Goal: Transaction & Acquisition: Purchase product/service

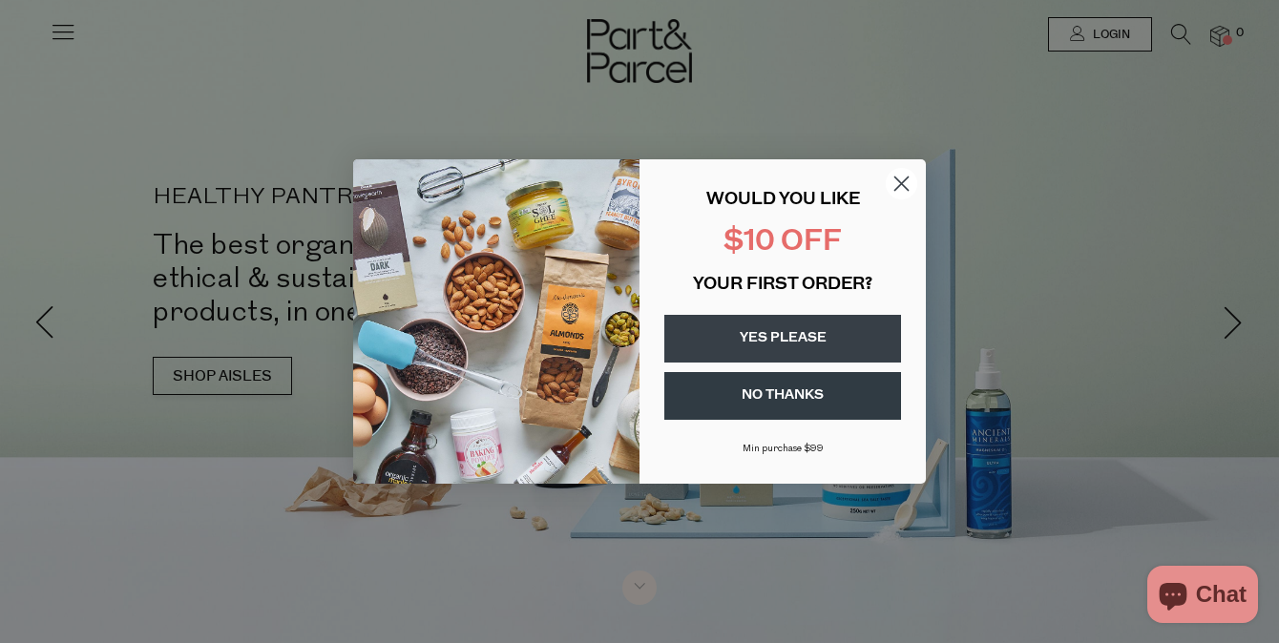
click at [863, 323] on button "YES PLEASE" at bounding box center [782, 339] width 237 height 48
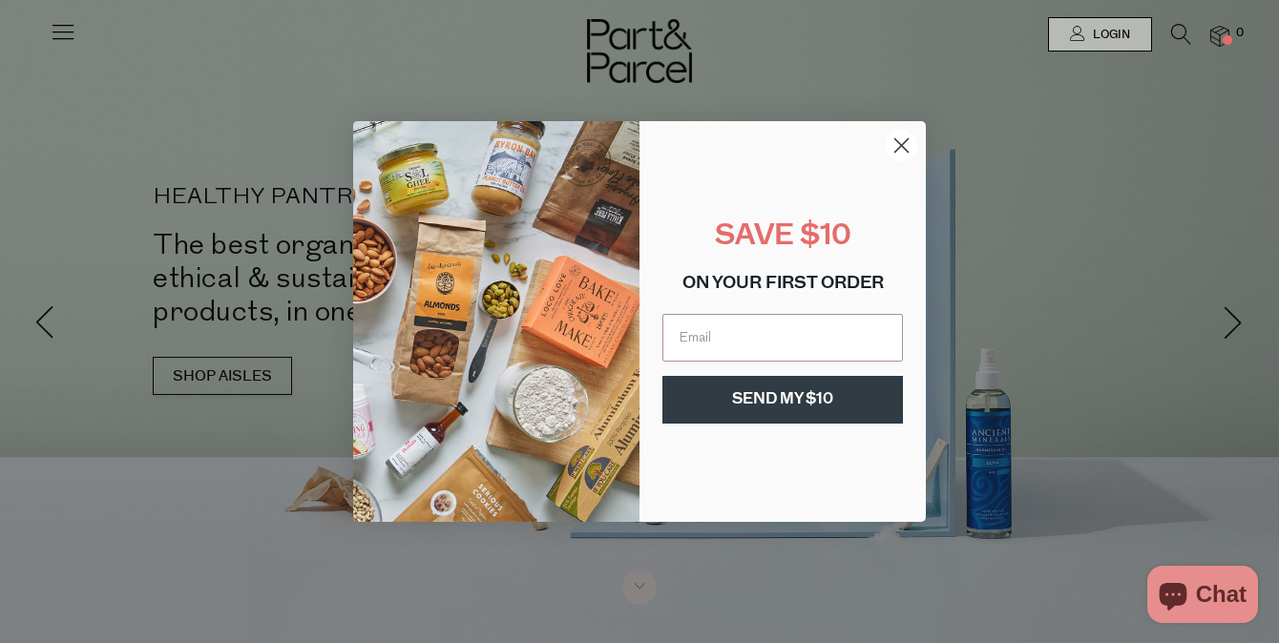
click at [900, 136] on circle "Close dialog" at bounding box center [901, 145] width 31 height 31
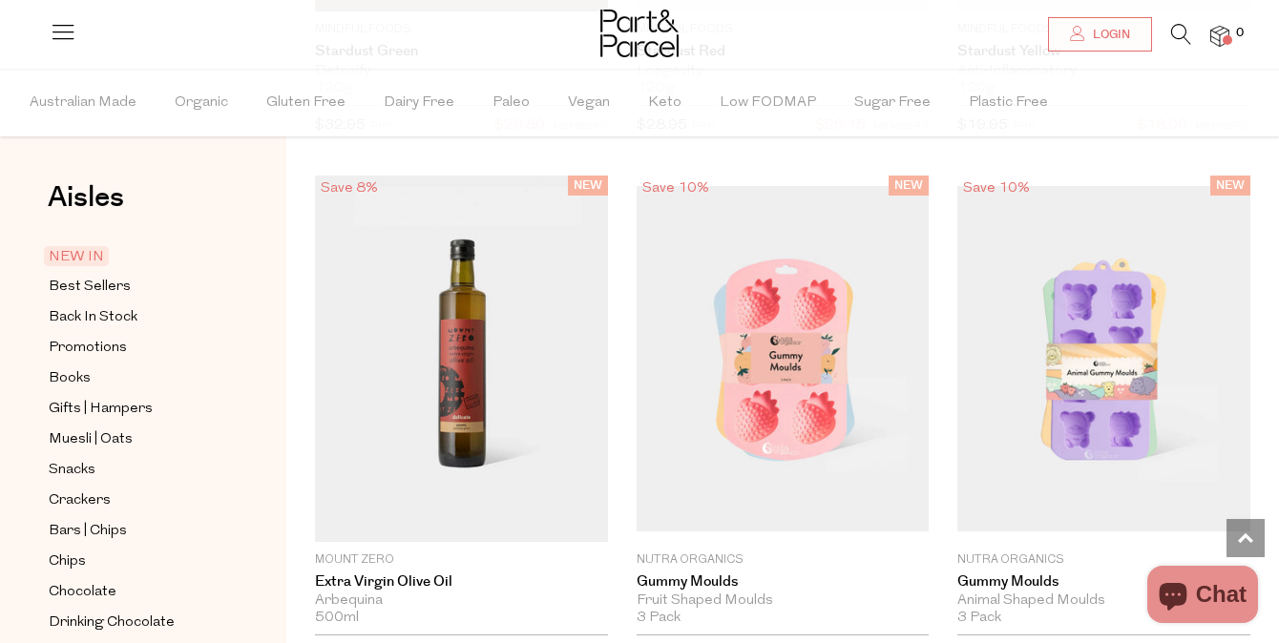
scroll to position [2033, 0]
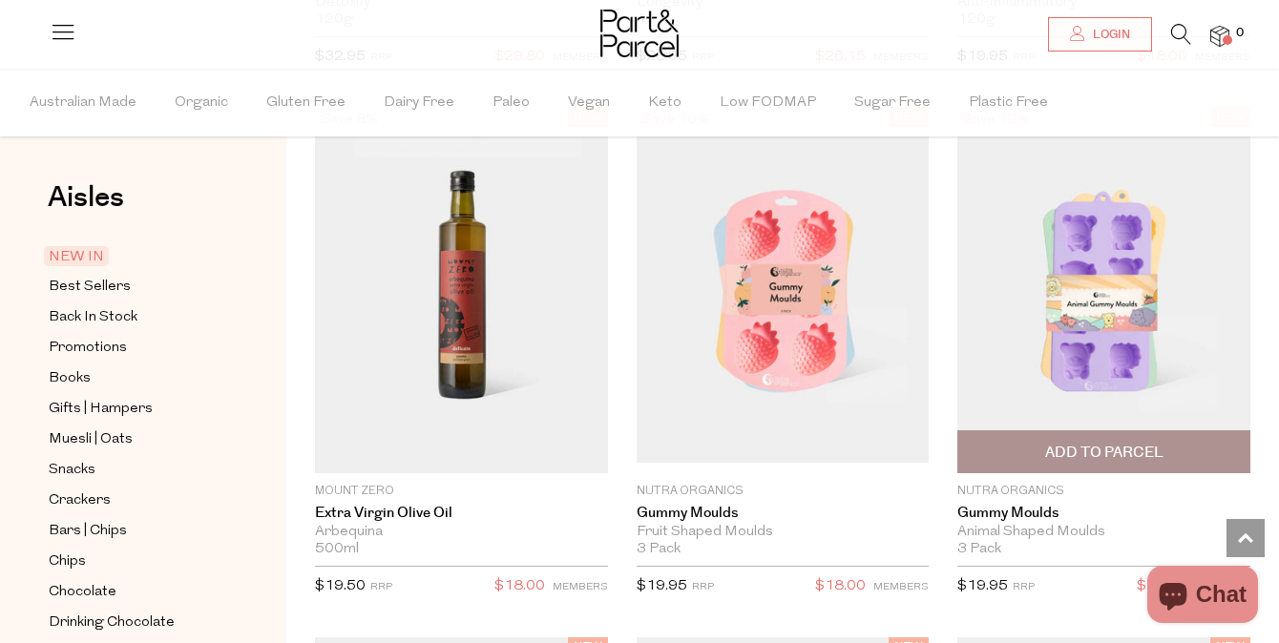
click at [1013, 465] on span "Add To Parcel" at bounding box center [1104, 451] width 282 height 41
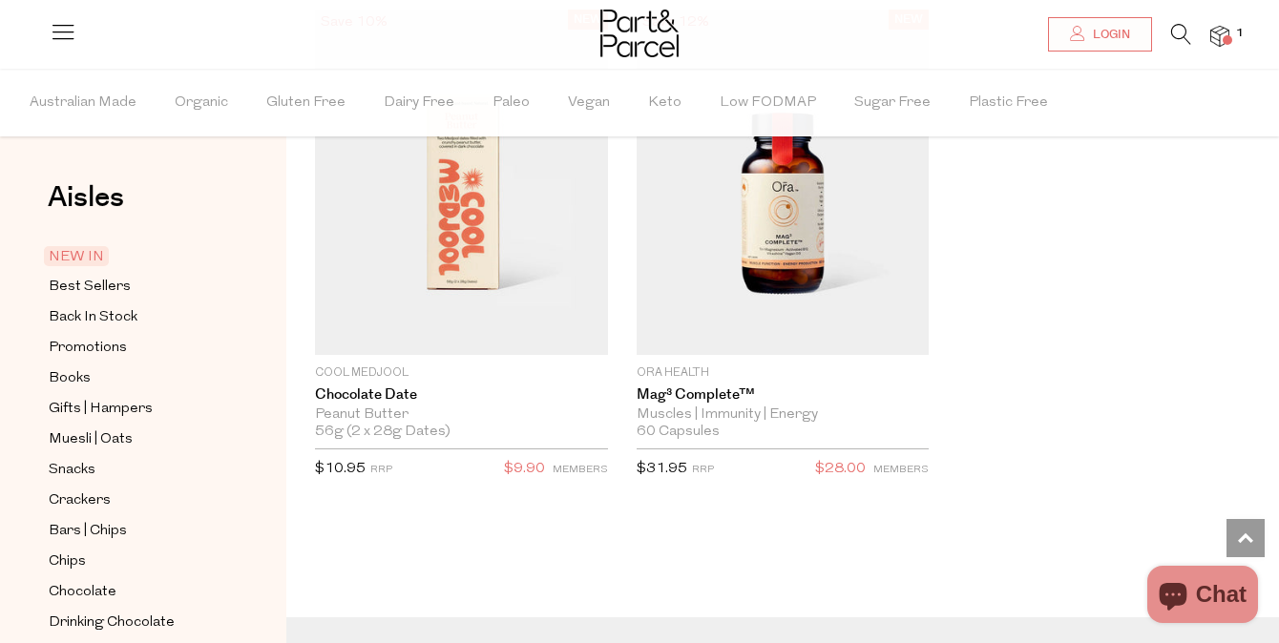
scroll to position [3658, 0]
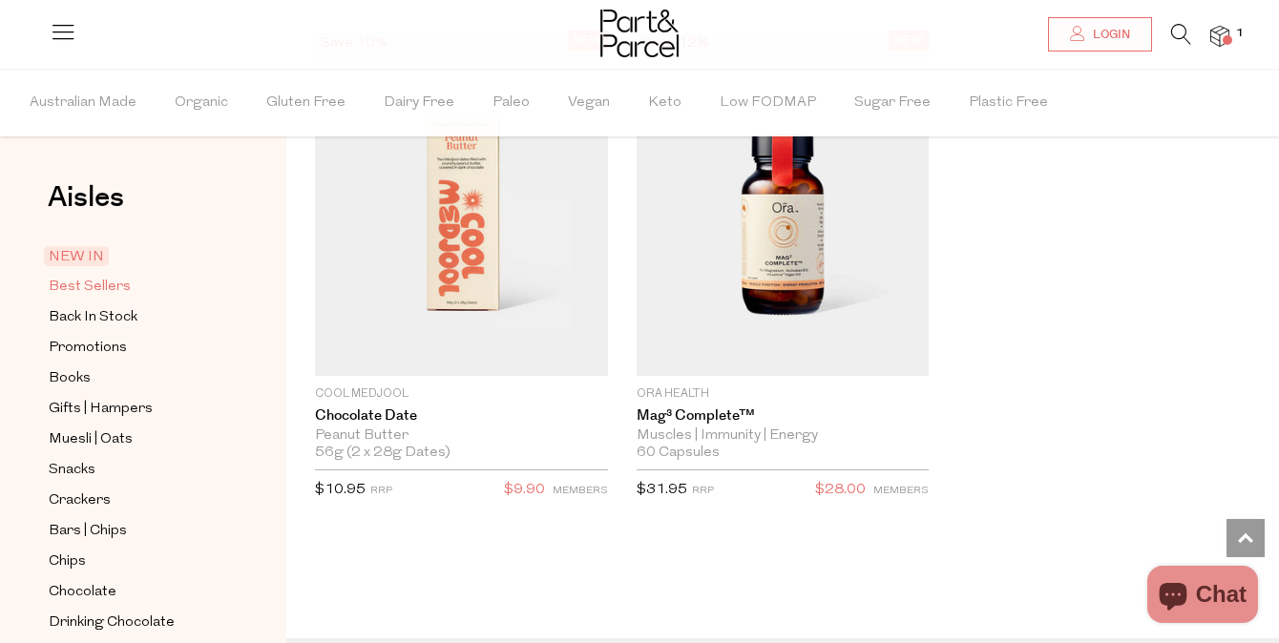
click at [109, 284] on span "Best Sellers" at bounding box center [90, 287] width 82 height 23
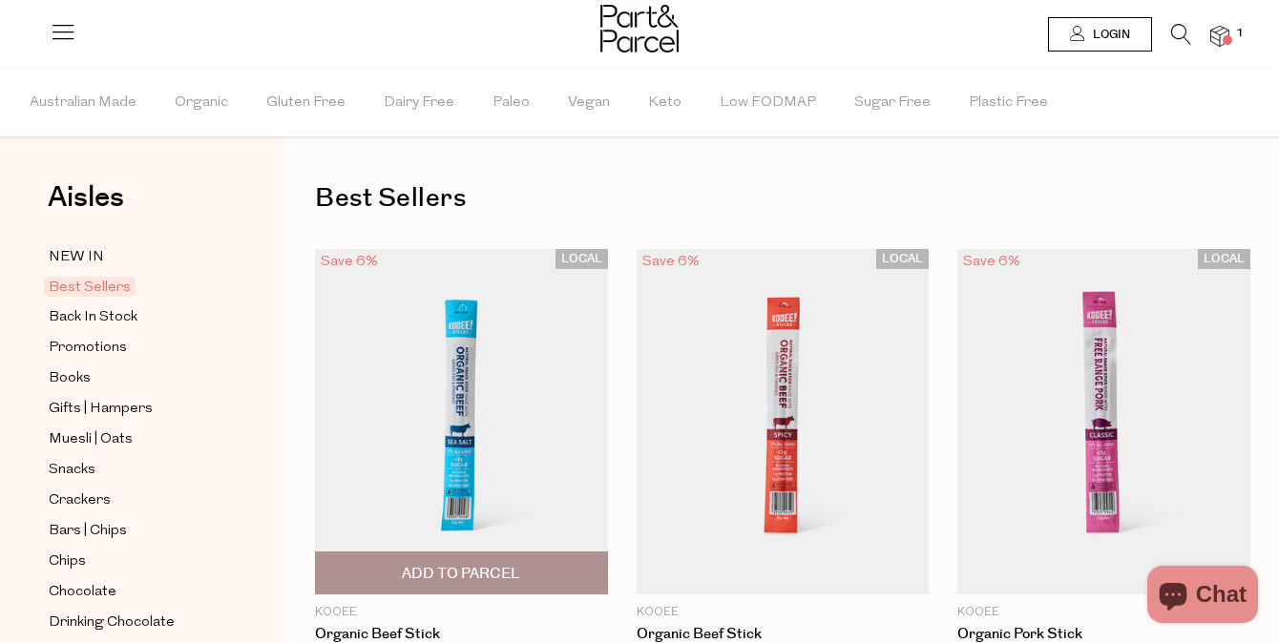
click at [504, 459] on img at bounding box center [461, 422] width 293 height 346
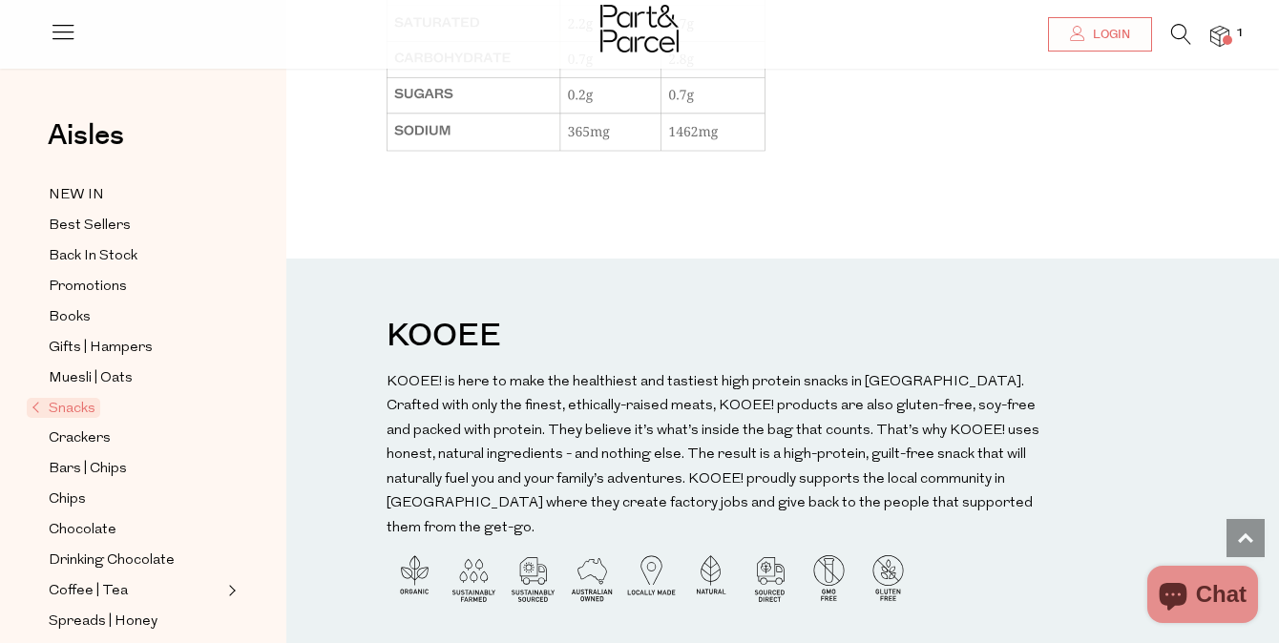
scroll to position [1841, 0]
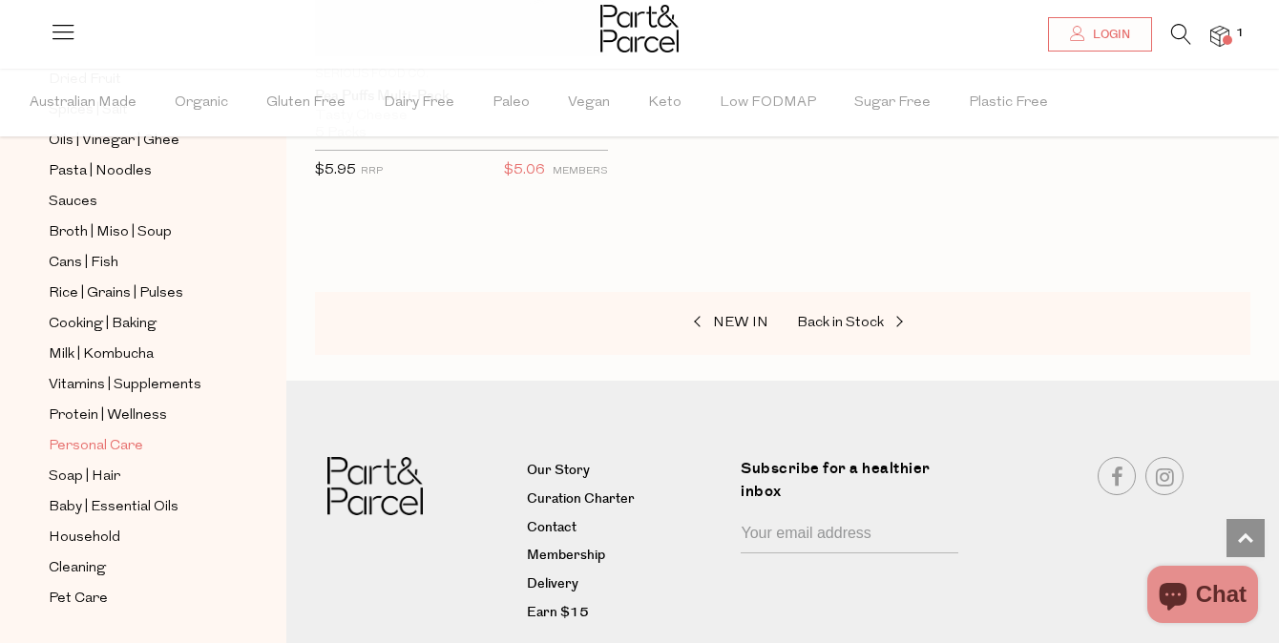
scroll to position [686, 0]
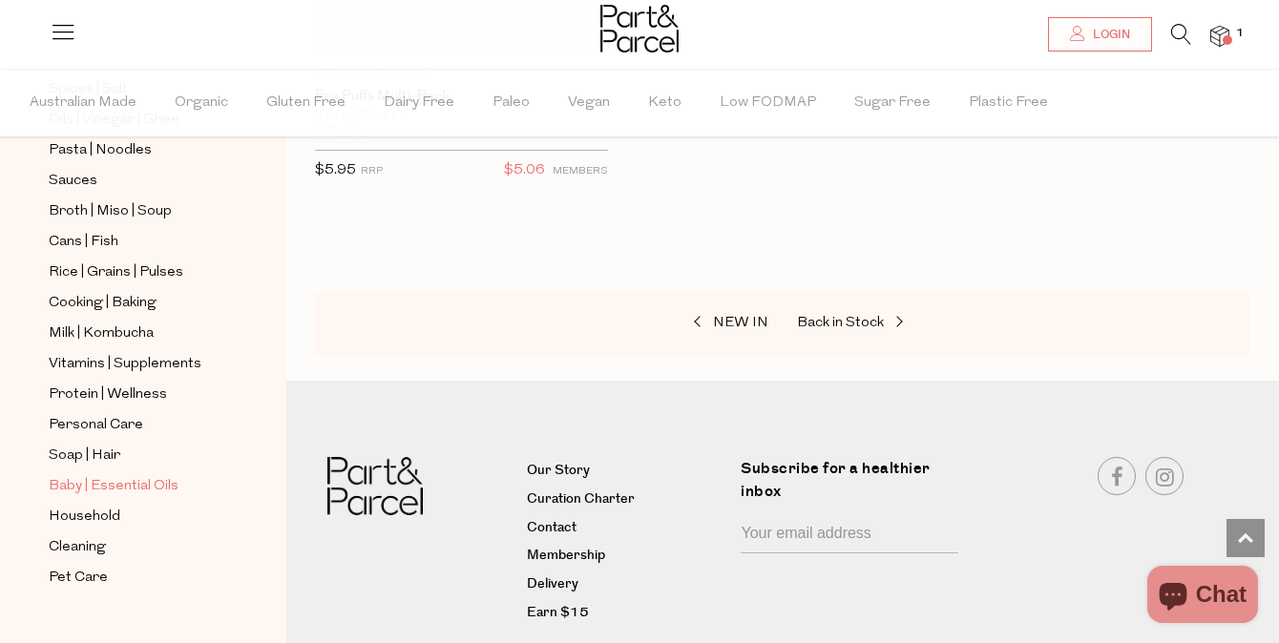
click at [160, 488] on span "Baby | Essential Oils" at bounding box center [114, 486] width 130 height 23
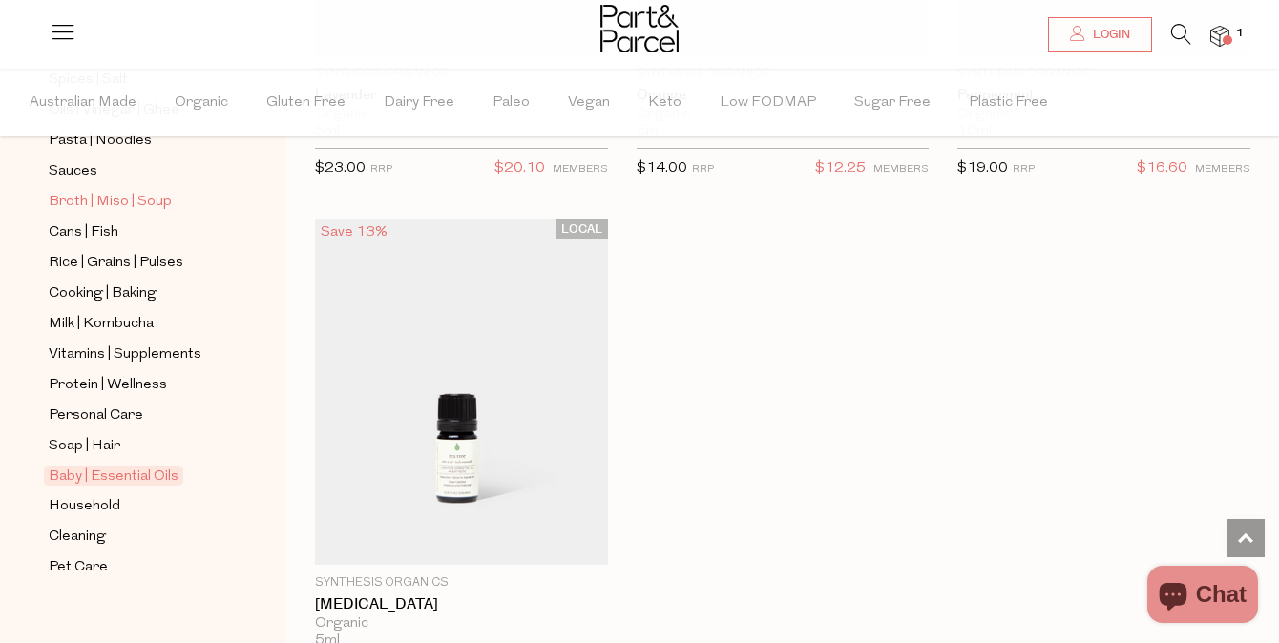
scroll to position [716, 0]
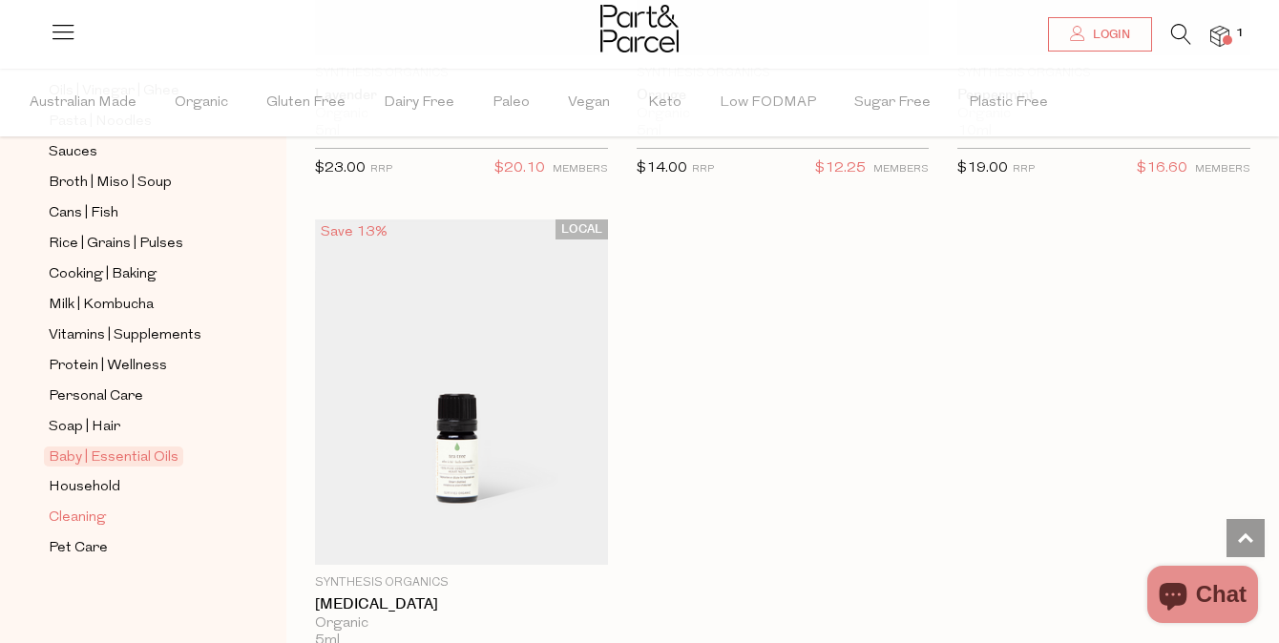
click at [177, 508] on link "Cleaning" at bounding box center [136, 518] width 174 height 24
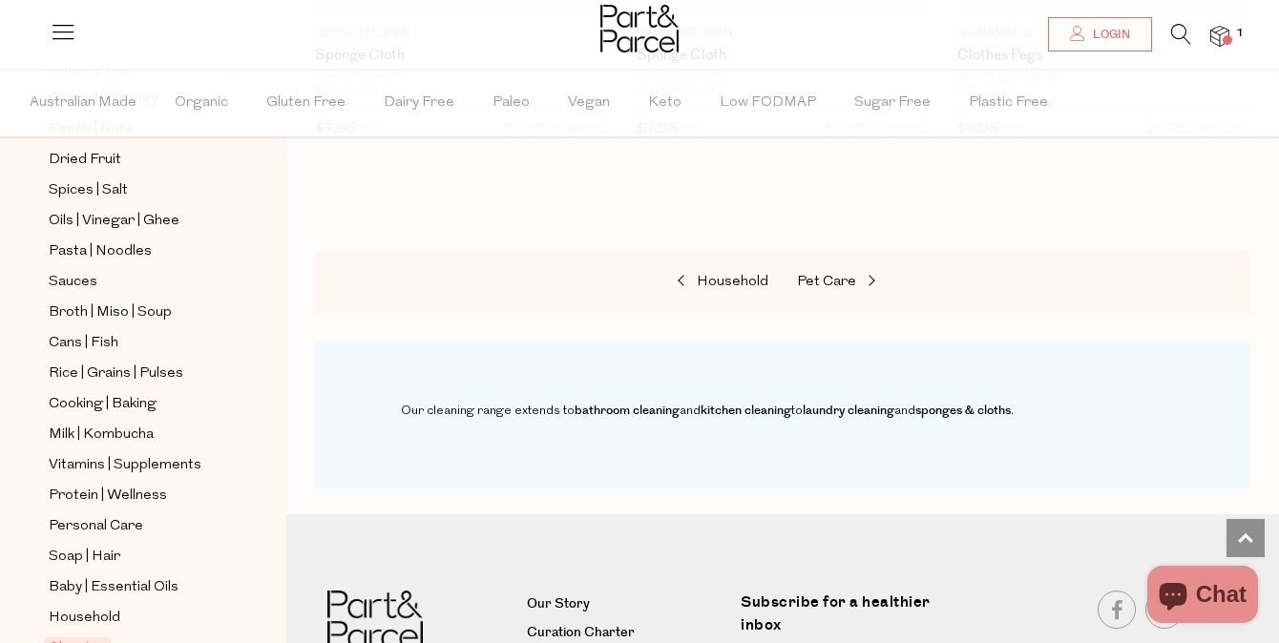
scroll to position [716, 0]
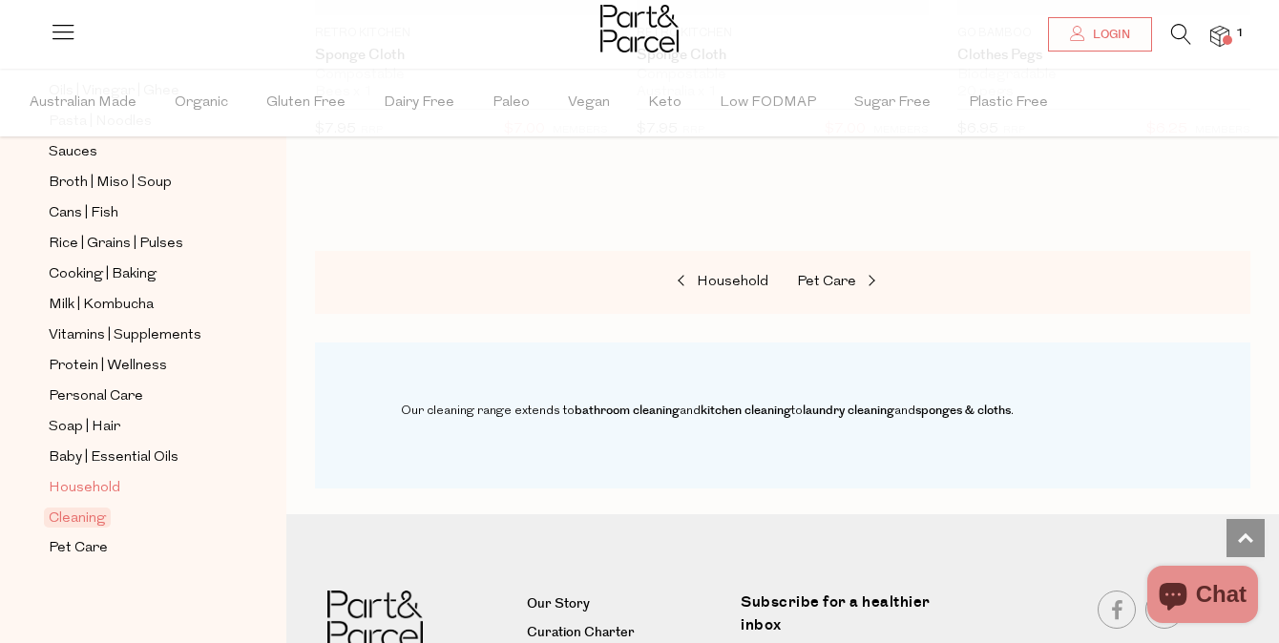
click at [114, 483] on span "Household" at bounding box center [85, 488] width 72 height 23
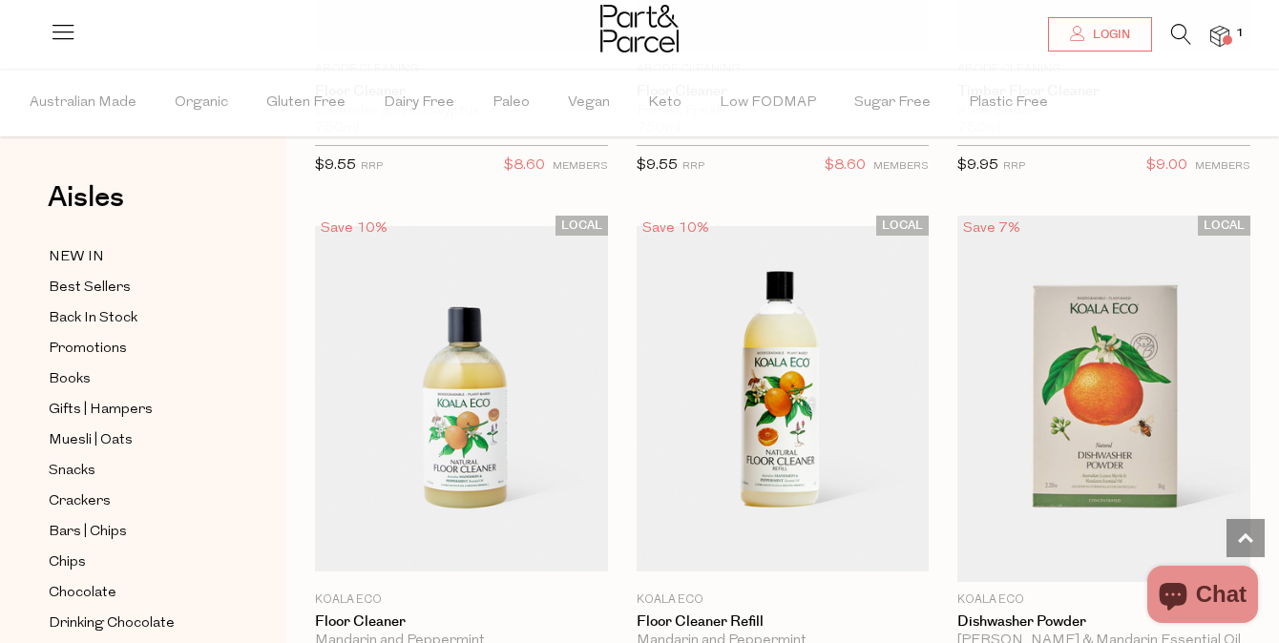
scroll to position [4187, 0]
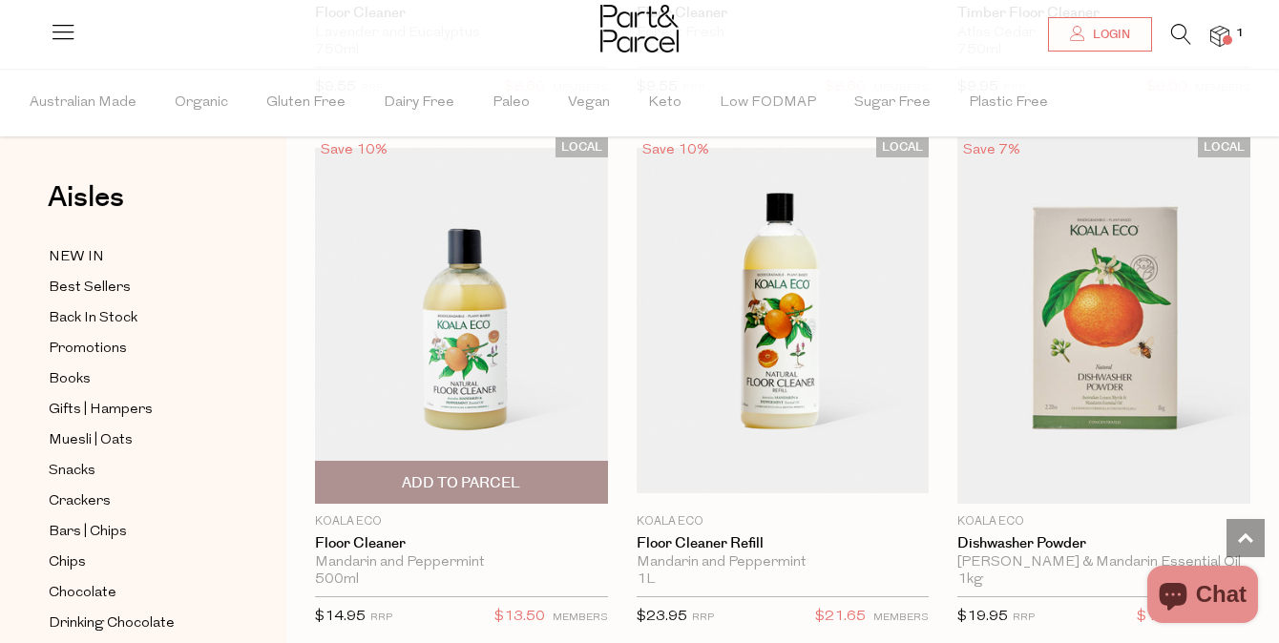
click at [575, 479] on span "Add To Parcel" at bounding box center [462, 482] width 282 height 41
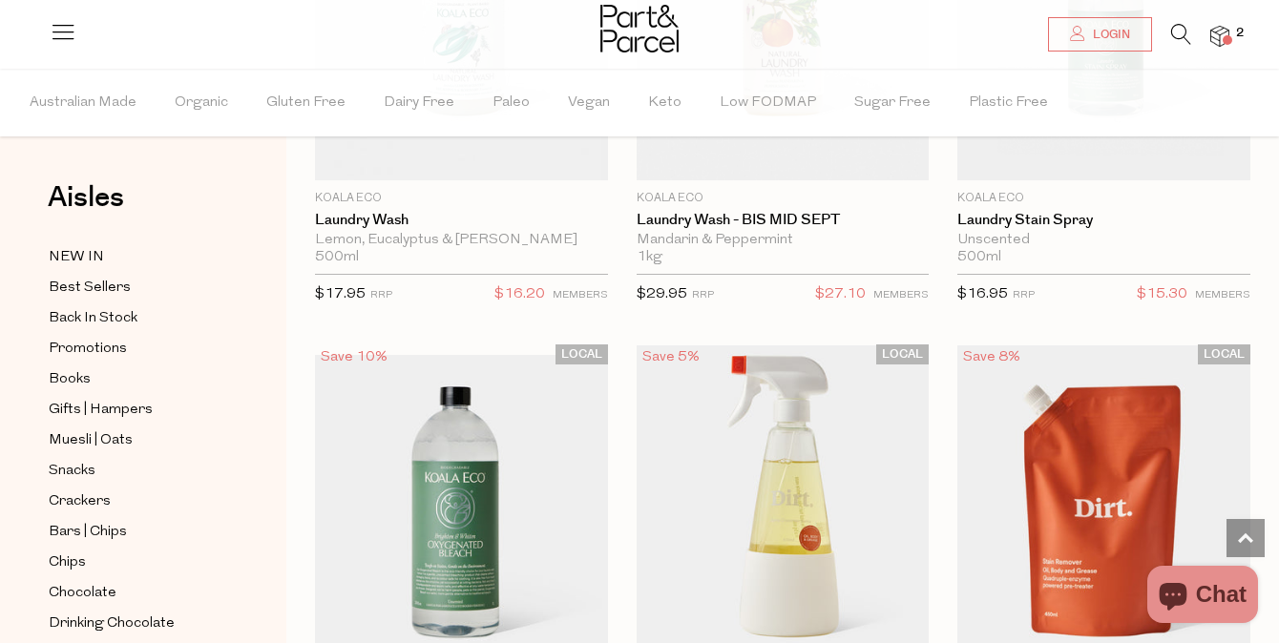
scroll to position [7706, 0]
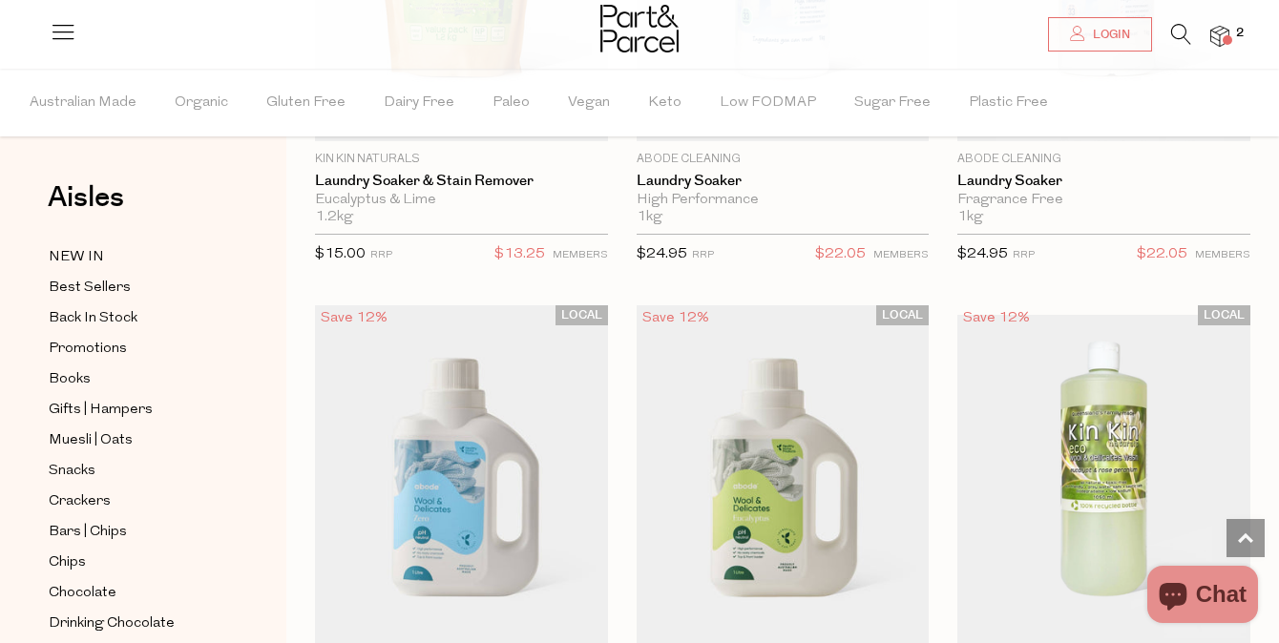
scroll to position [8649, 0]
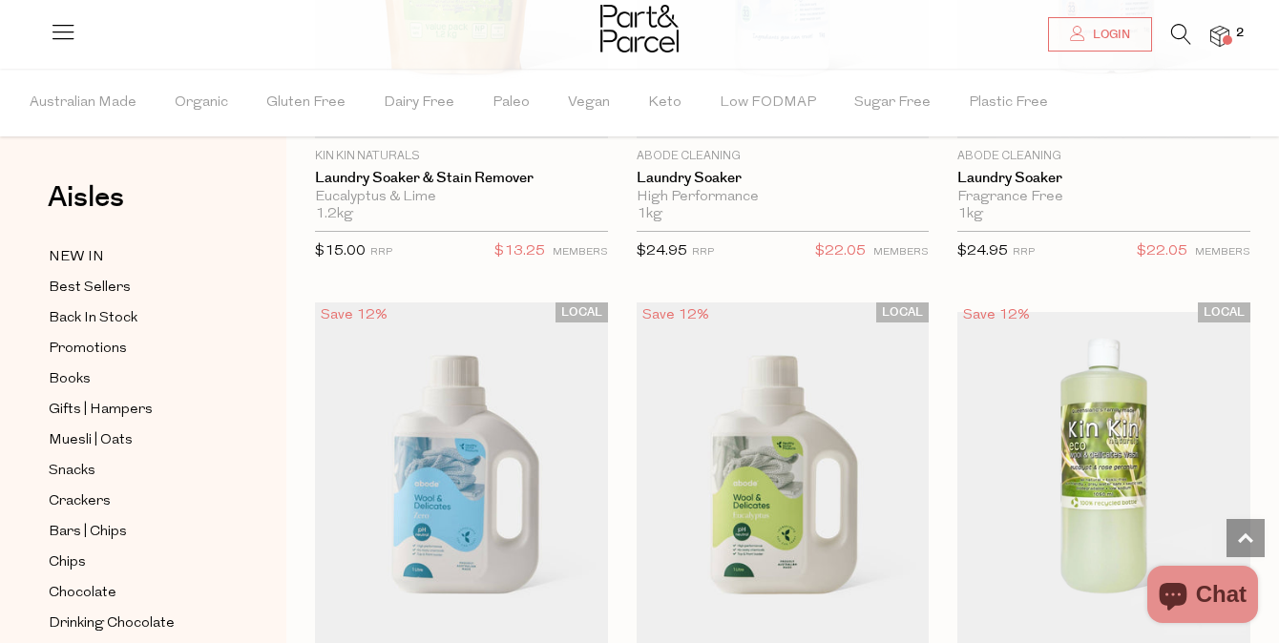
click at [1221, 46] on img at bounding box center [1219, 37] width 19 height 22
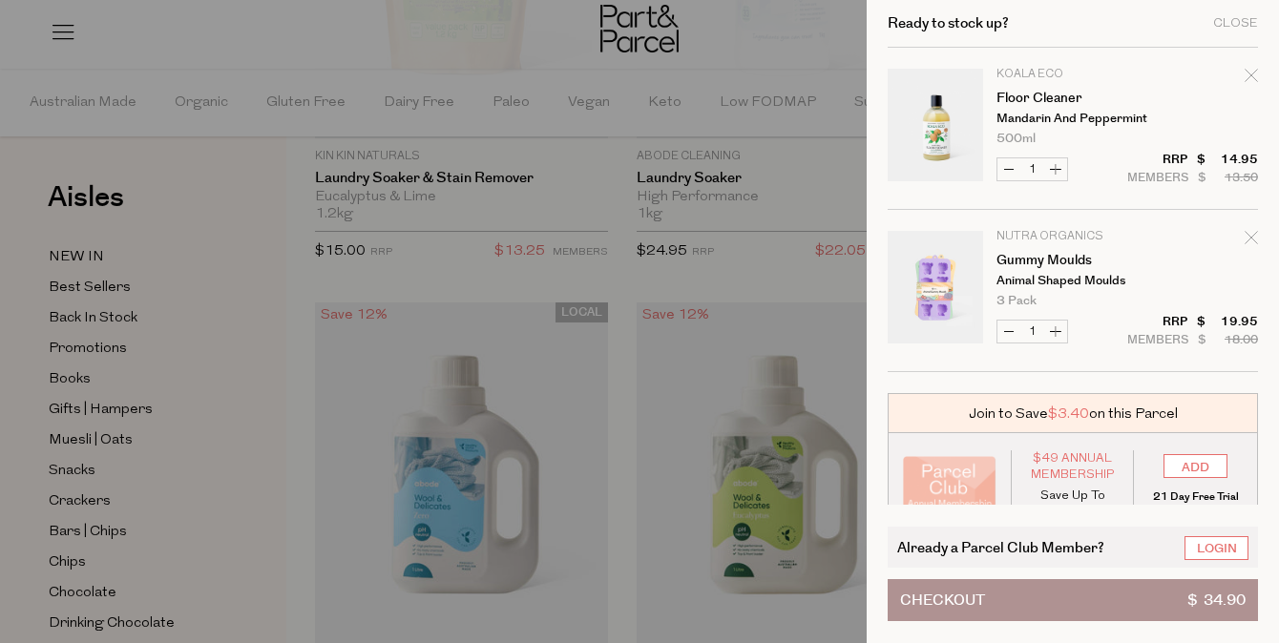
click at [1011, 170] on button "Decrease Floor Cleaner" at bounding box center [1008, 169] width 23 height 22
type input "0"
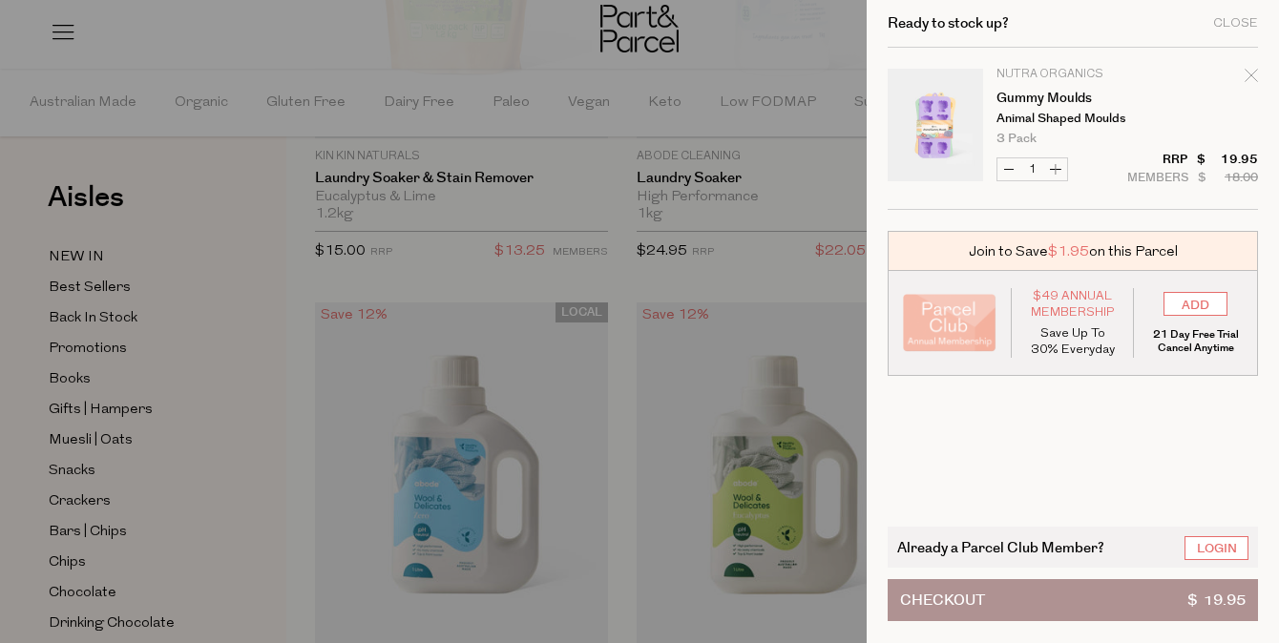
click at [710, 264] on div at bounding box center [639, 321] width 1279 height 643
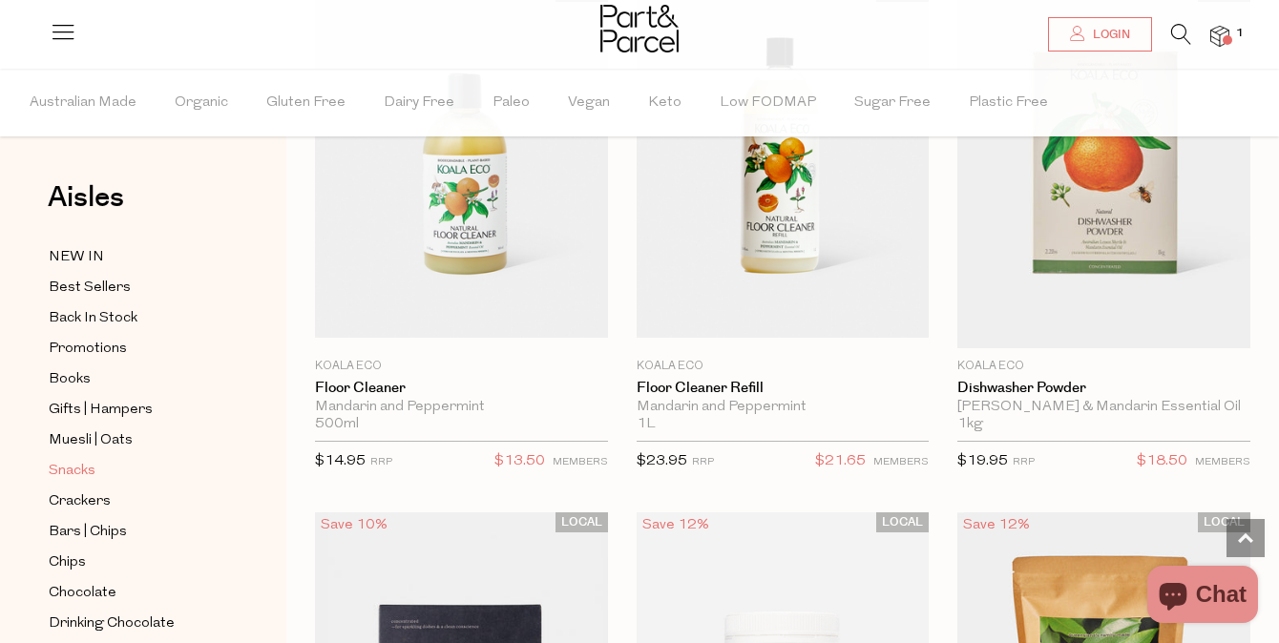
click at [75, 471] on span "Snacks" at bounding box center [72, 471] width 47 height 23
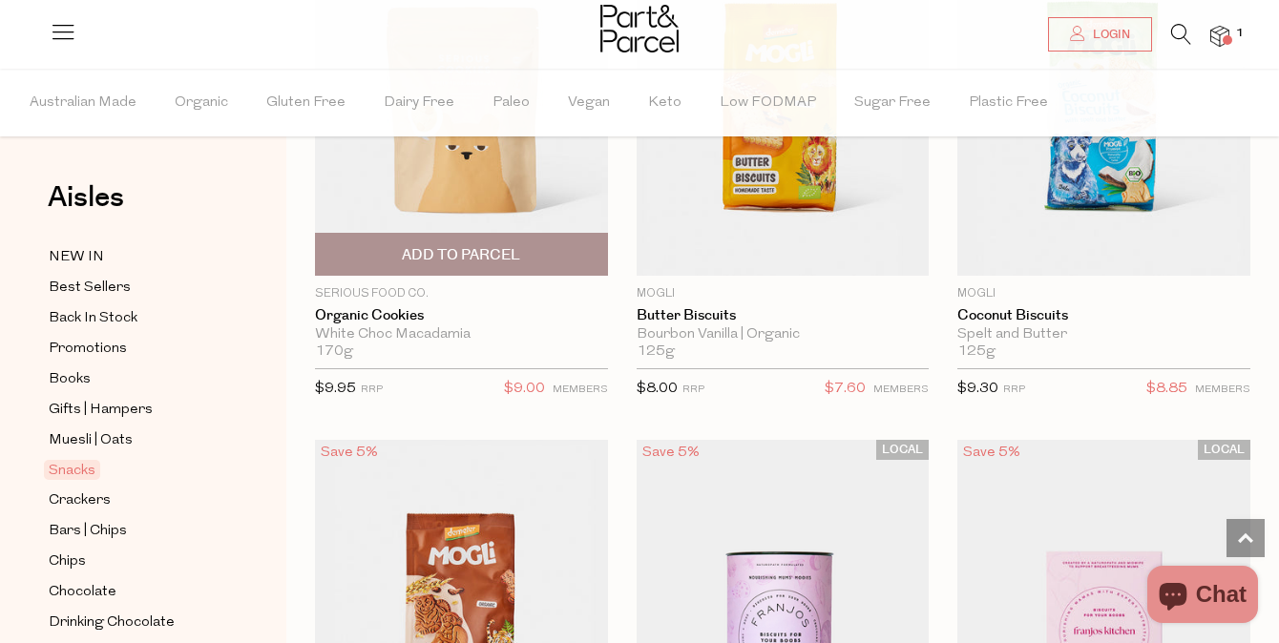
scroll to position [6359, 0]
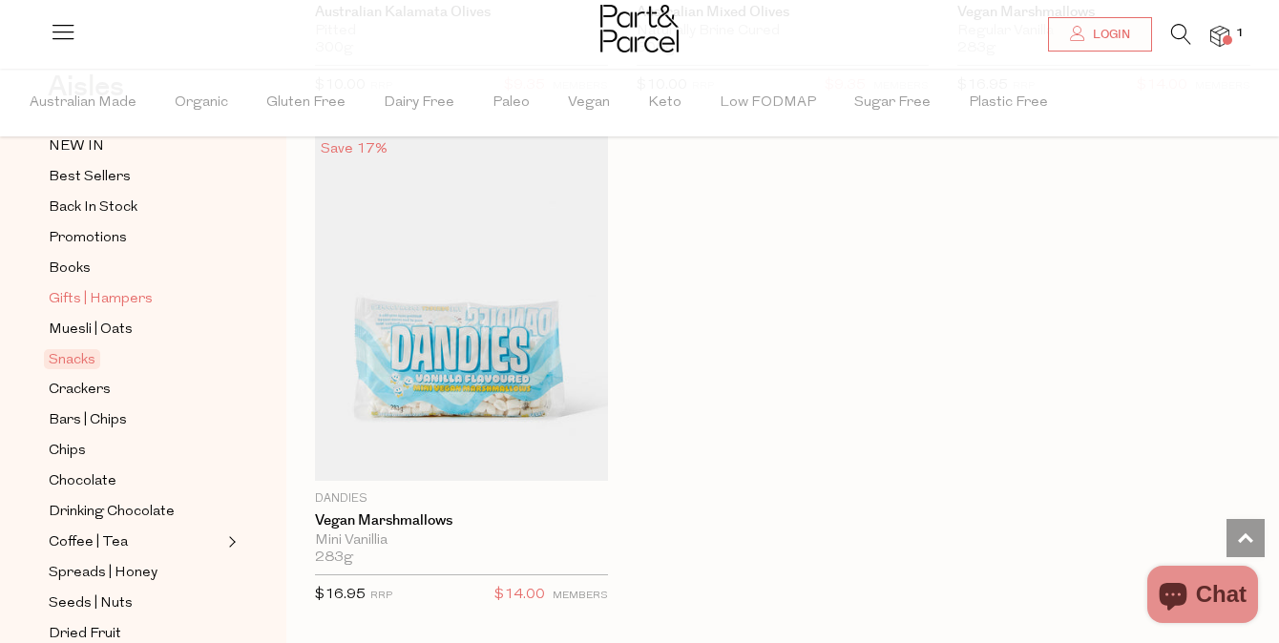
scroll to position [141, 0]
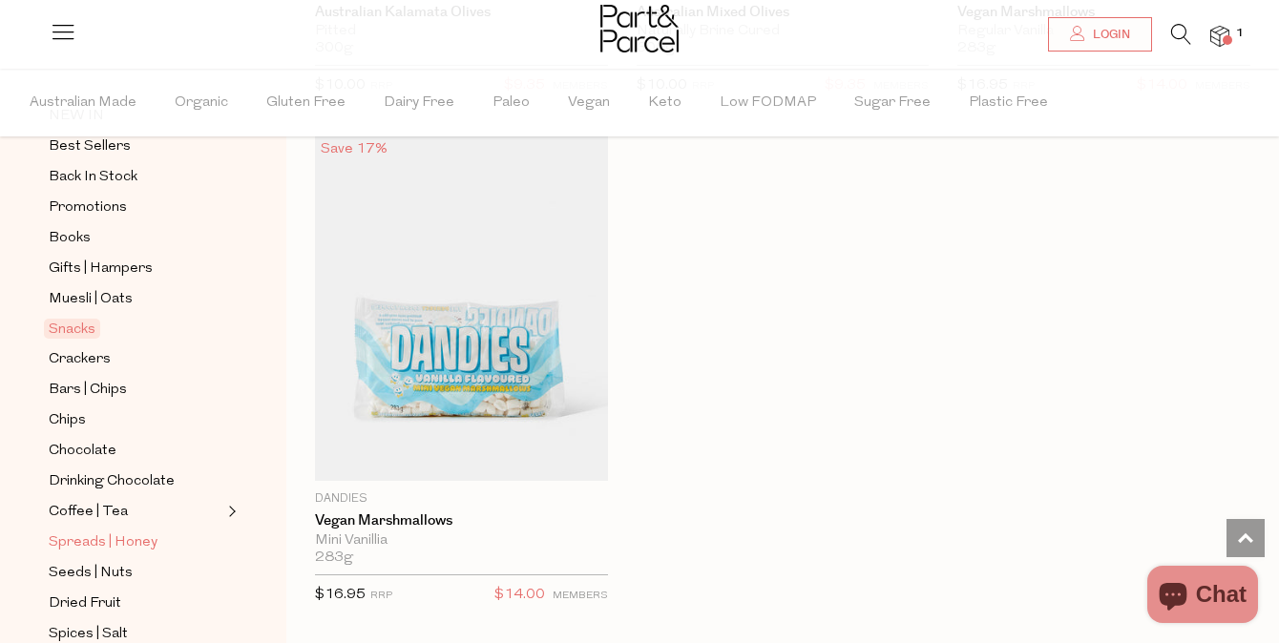
click at [149, 542] on span "Spreads | Honey" at bounding box center [103, 543] width 109 height 23
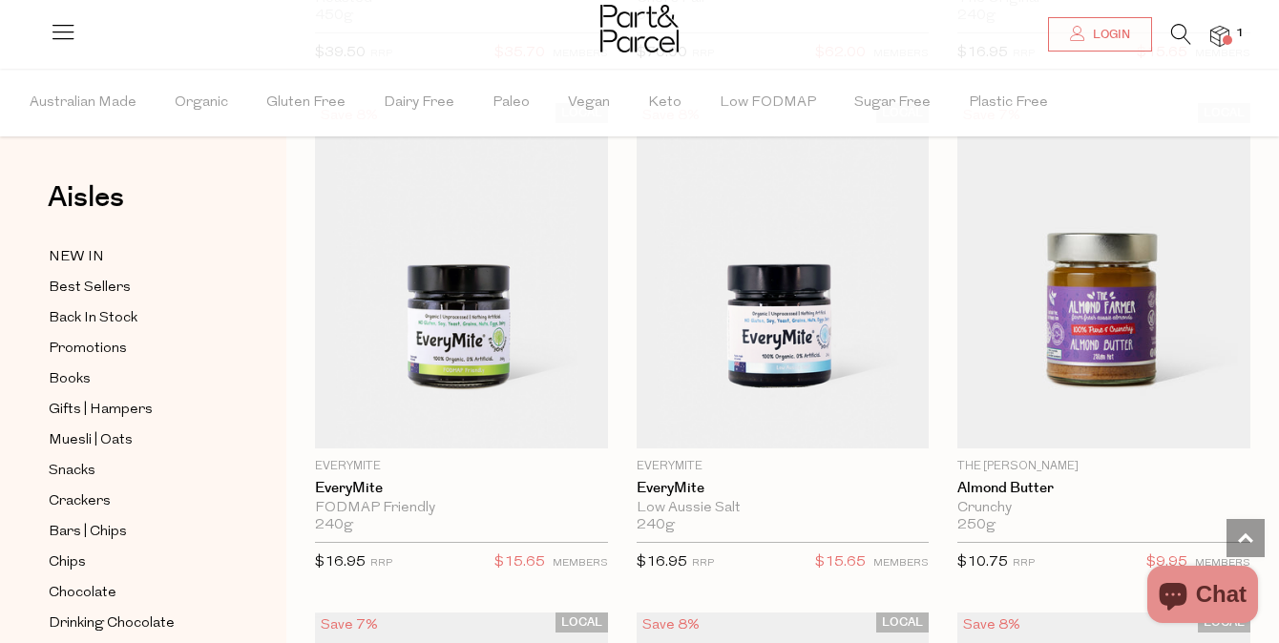
scroll to position [4223, 0]
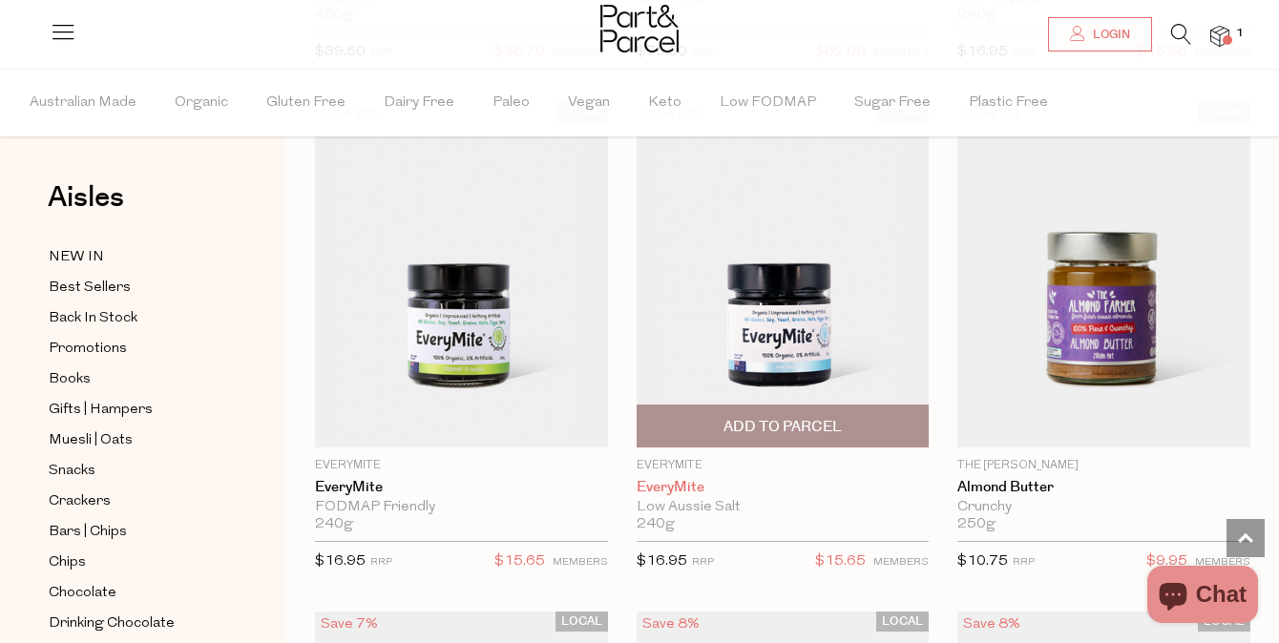
click at [679, 483] on link "EveryMite" at bounding box center [783, 487] width 293 height 17
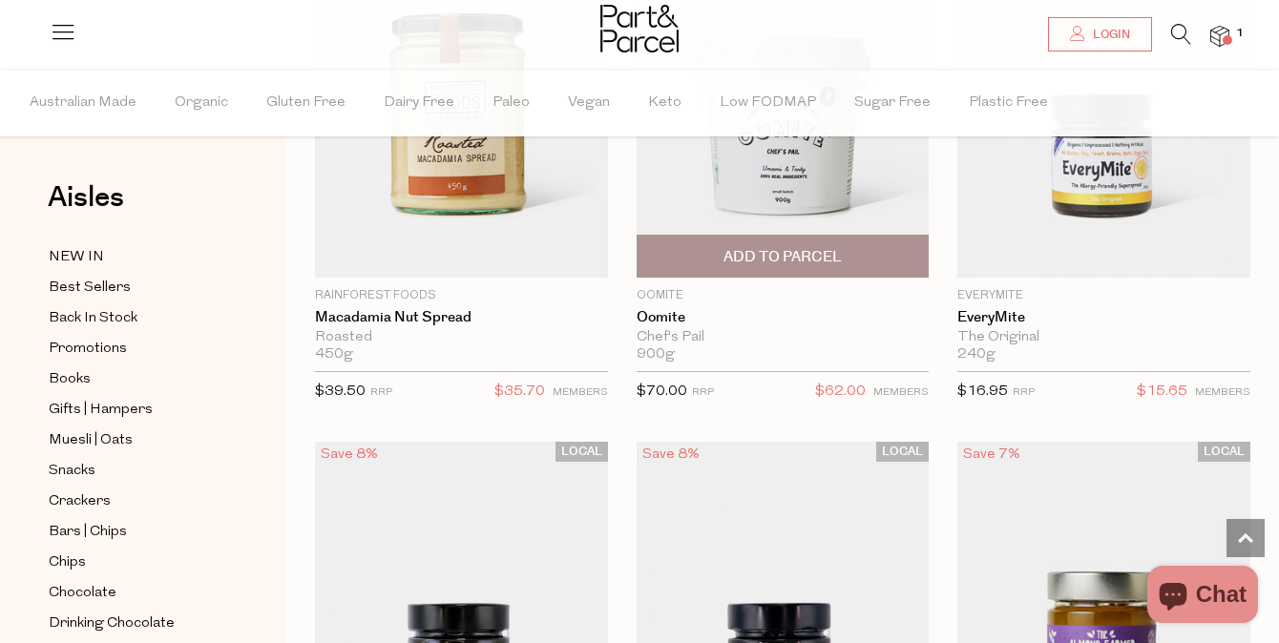
scroll to position [3854, 0]
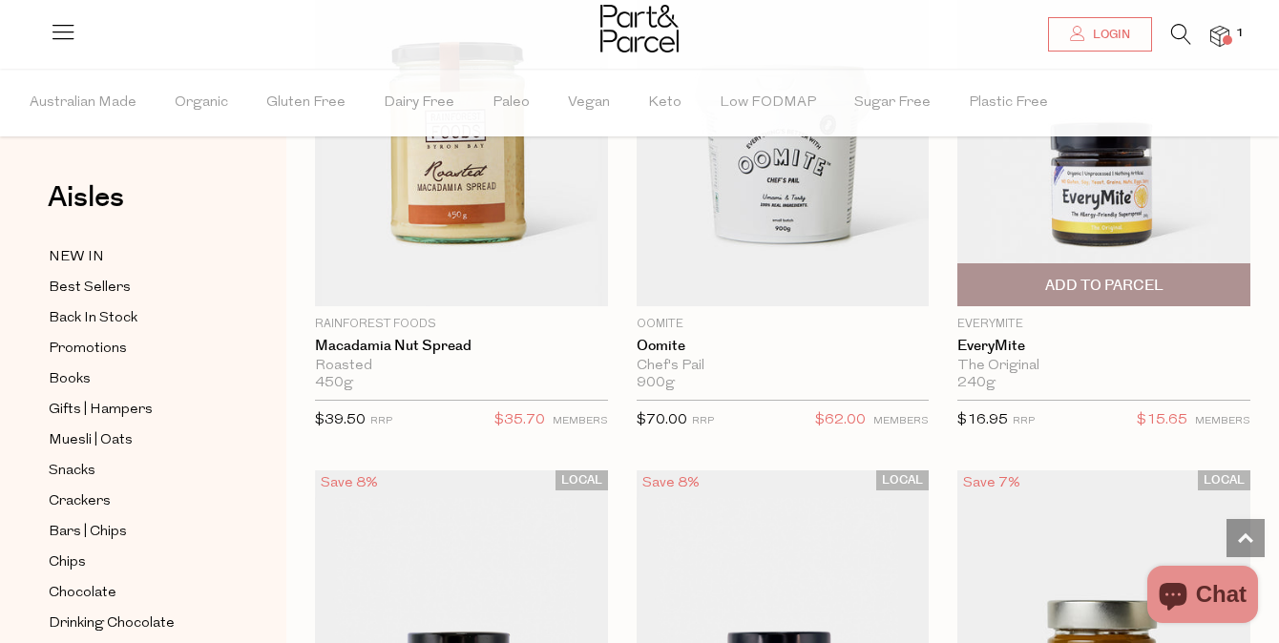
click at [1102, 224] on img at bounding box center [1103, 134] width 293 height 346
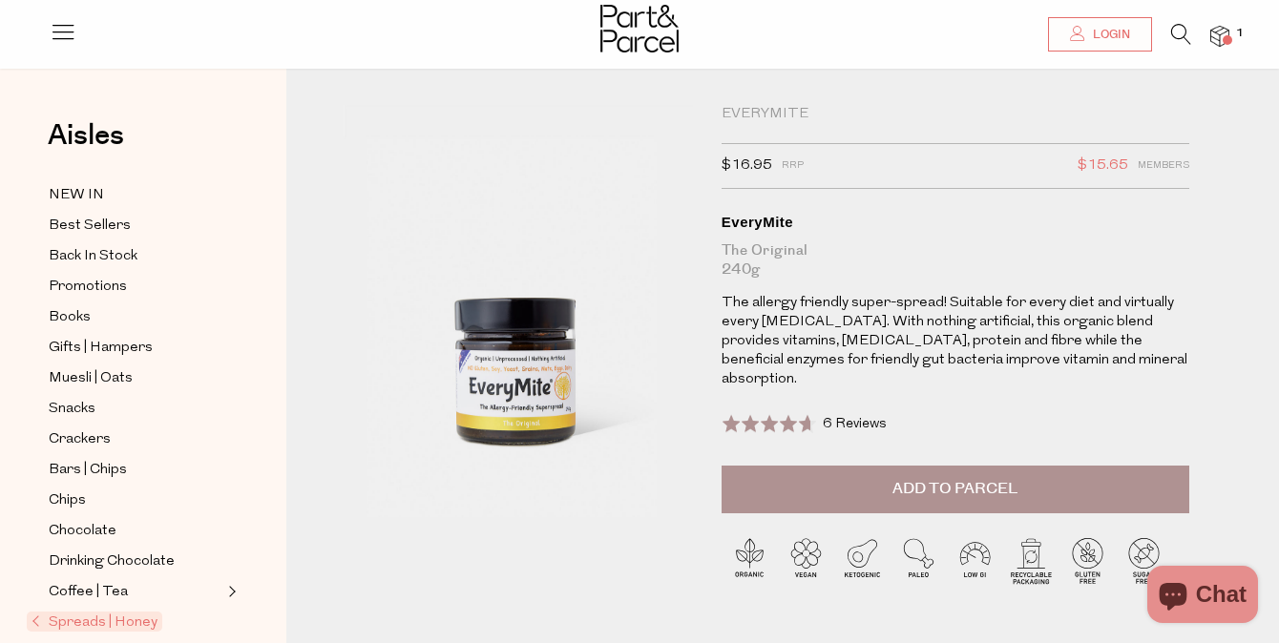
scroll to position [7, 0]
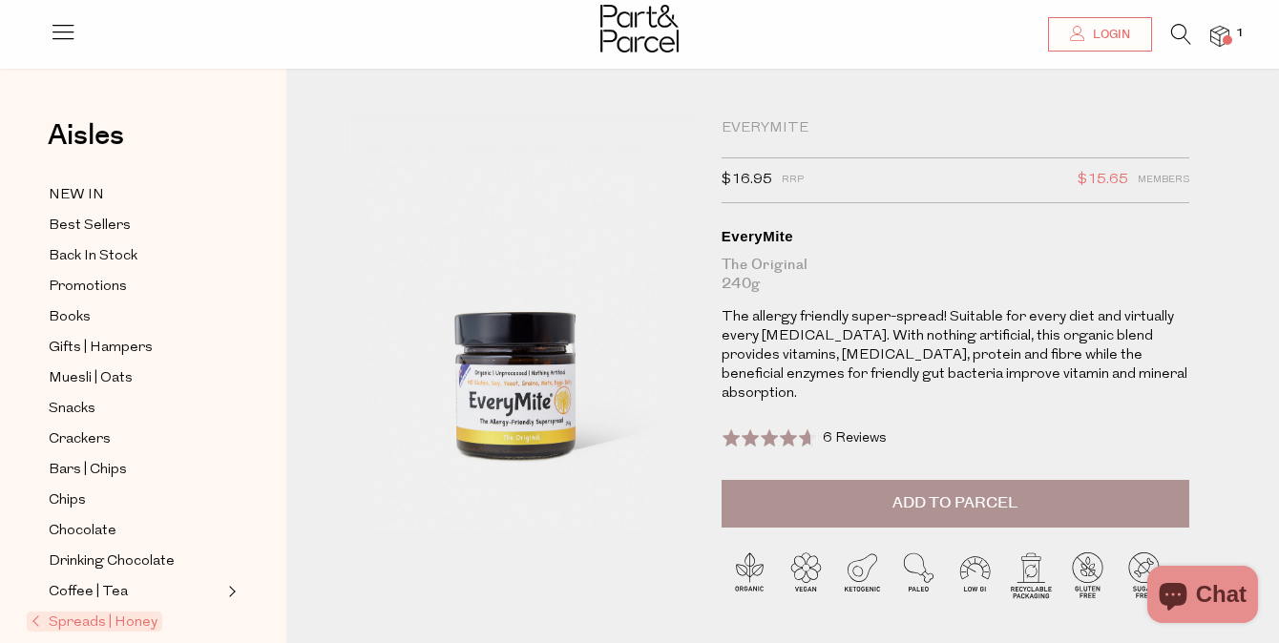
click at [935, 493] on span "Add to Parcel" at bounding box center [954, 504] width 125 height 22
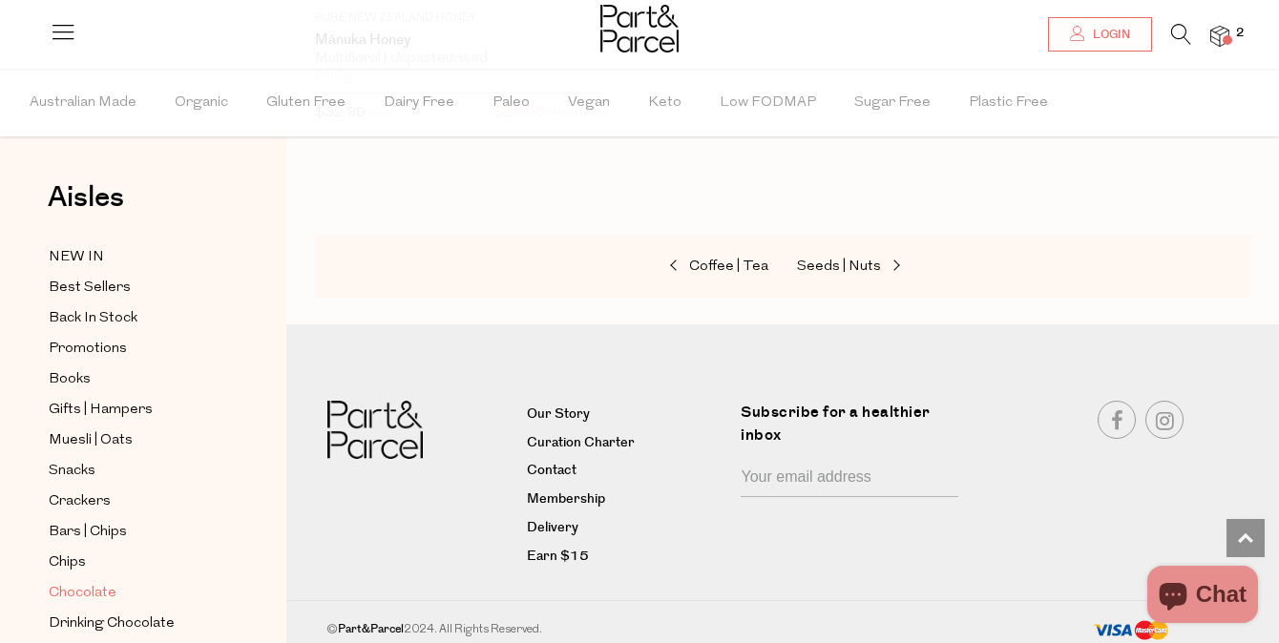
scroll to position [318, 0]
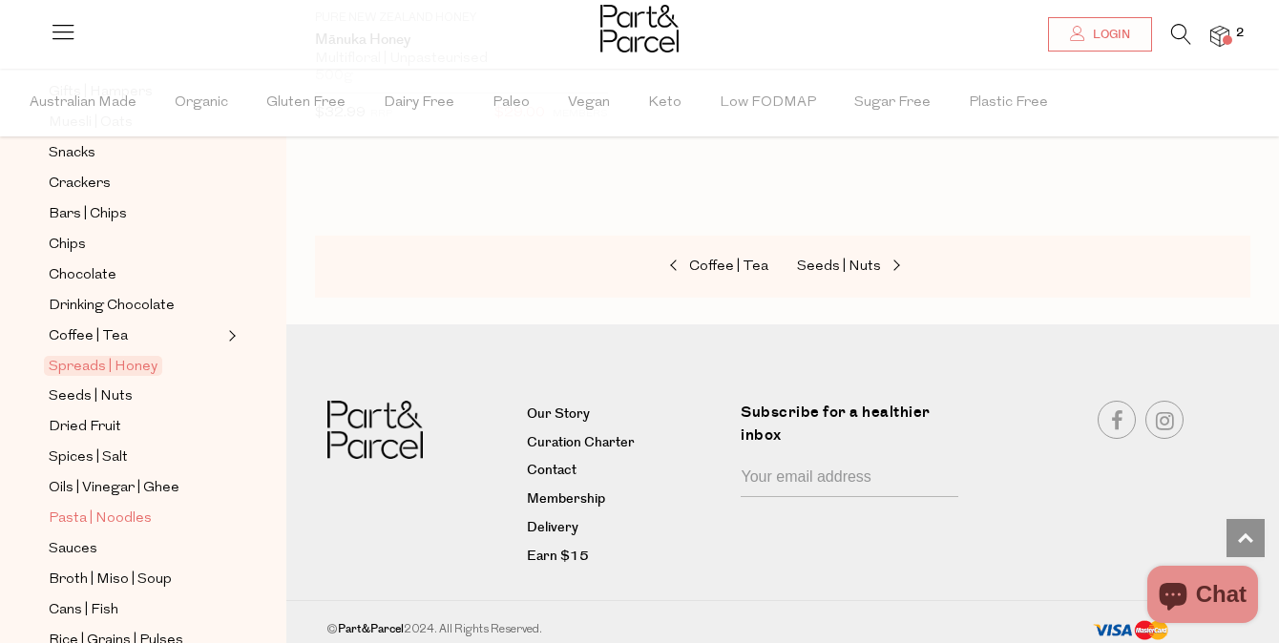
click at [127, 514] on span "Pasta | Noodles" at bounding box center [100, 519] width 103 height 23
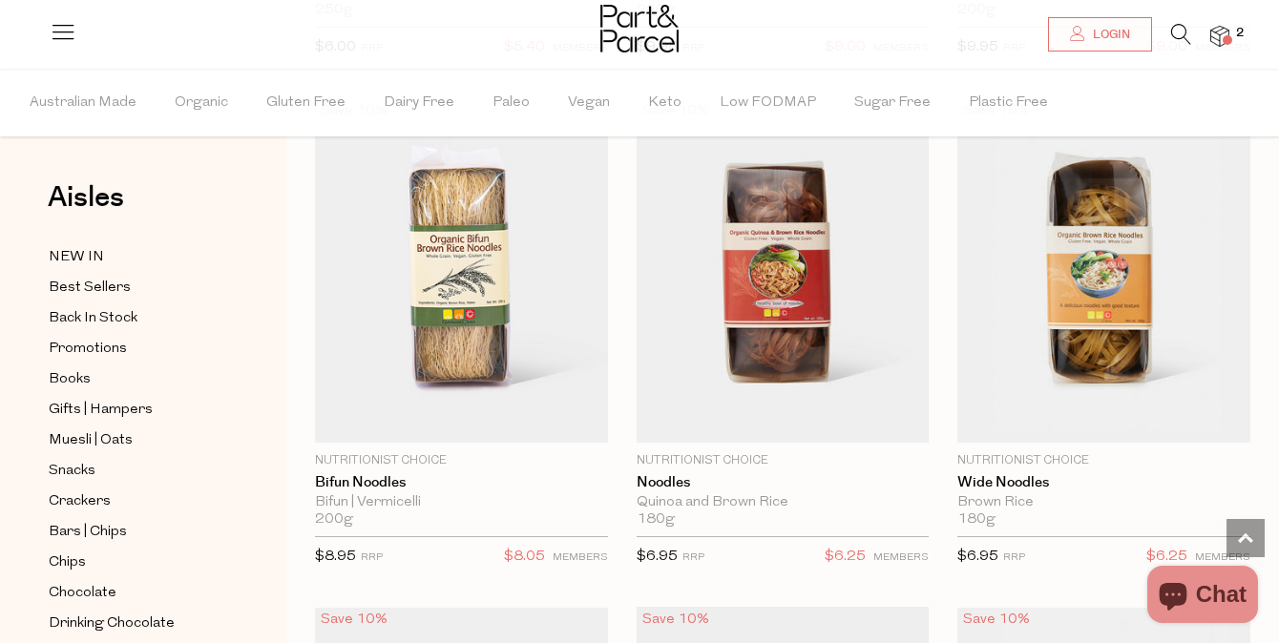
scroll to position [7306, 0]
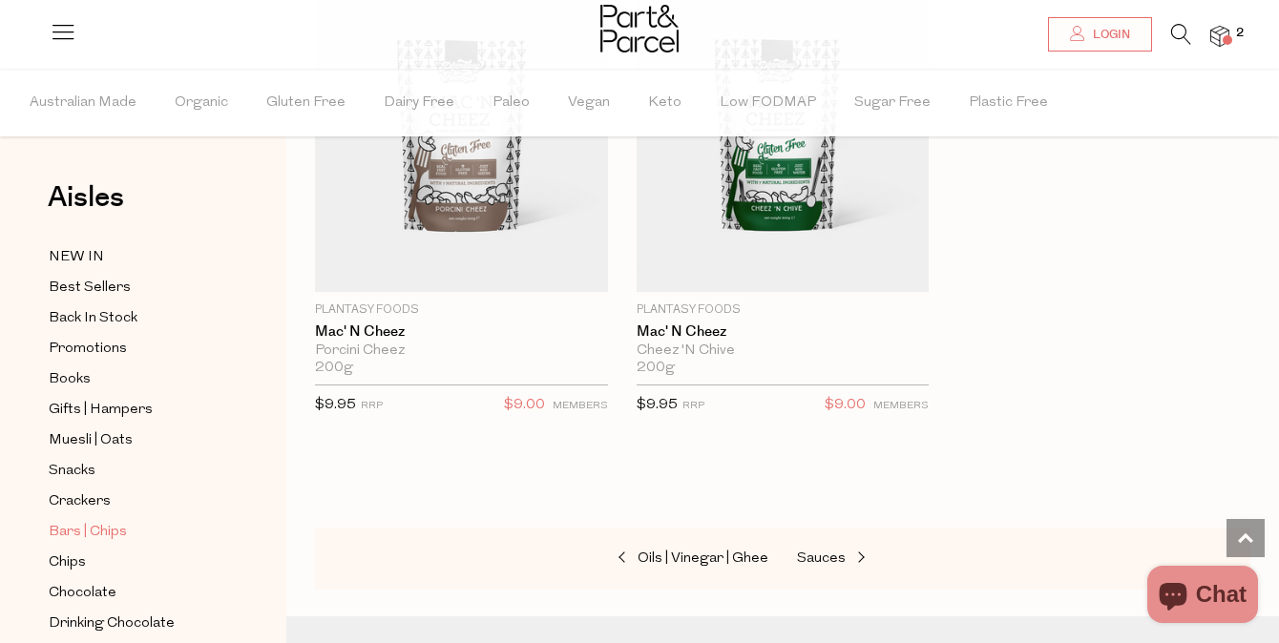
scroll to position [335, 0]
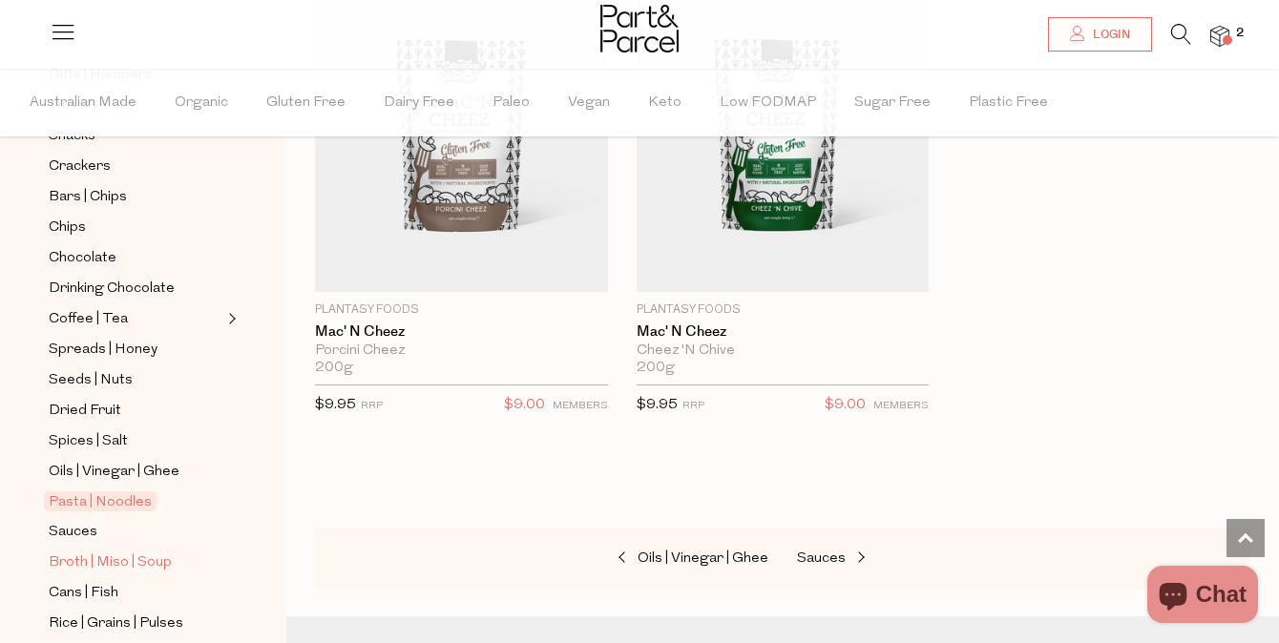
click at [157, 556] on span "Broth | Miso | Soup" at bounding box center [110, 563] width 123 height 23
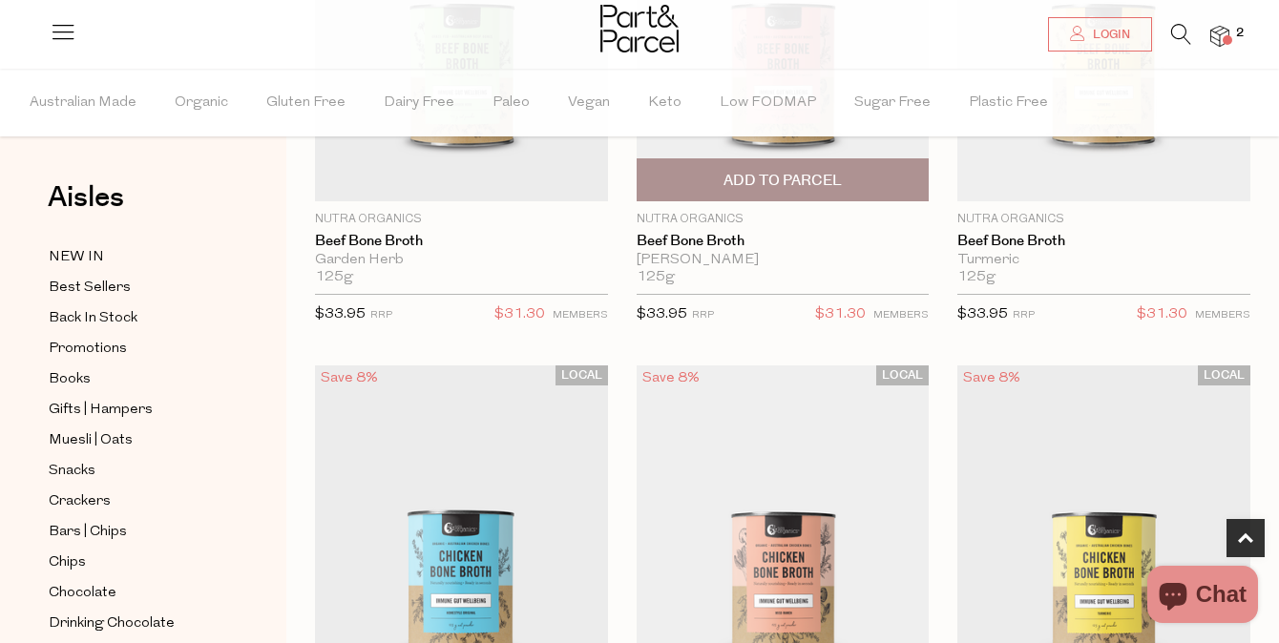
scroll to position [1179, 0]
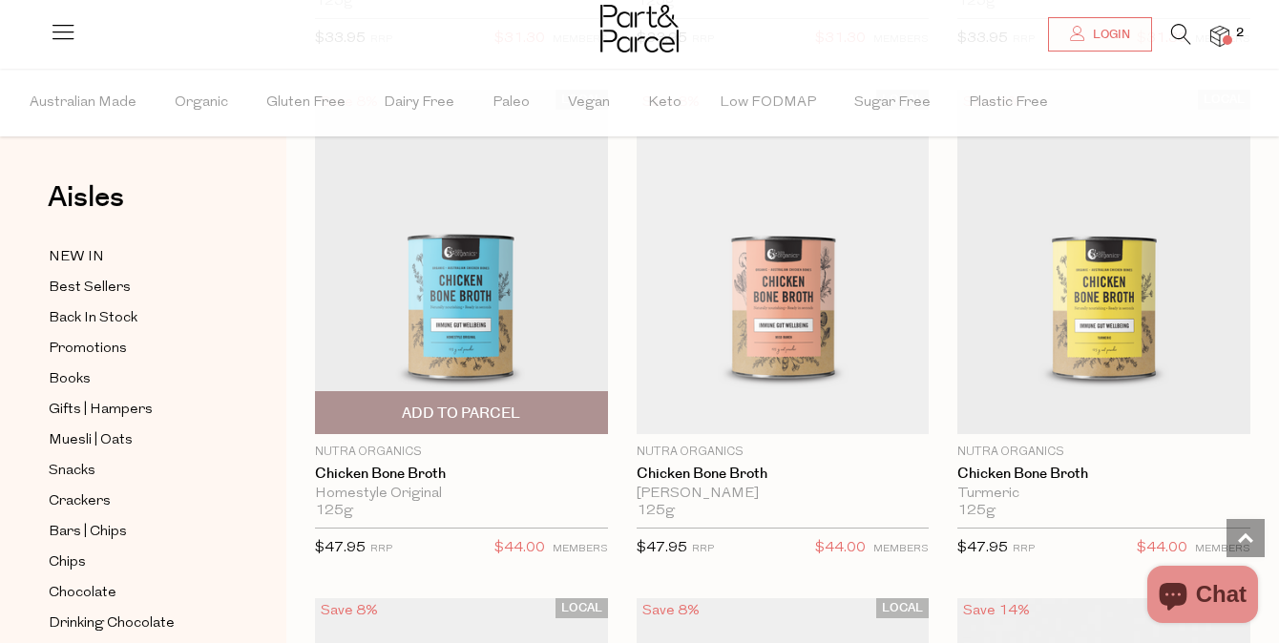
click at [521, 411] on span "Add To Parcel" at bounding box center [462, 412] width 282 height 41
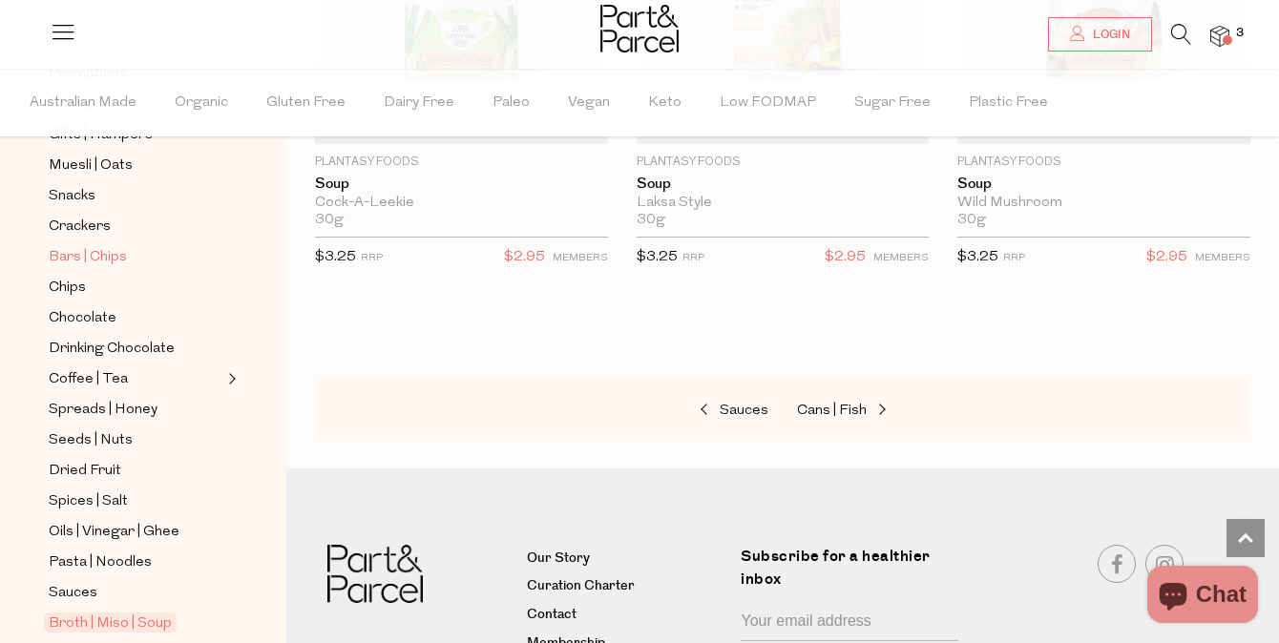
scroll to position [372, 0]
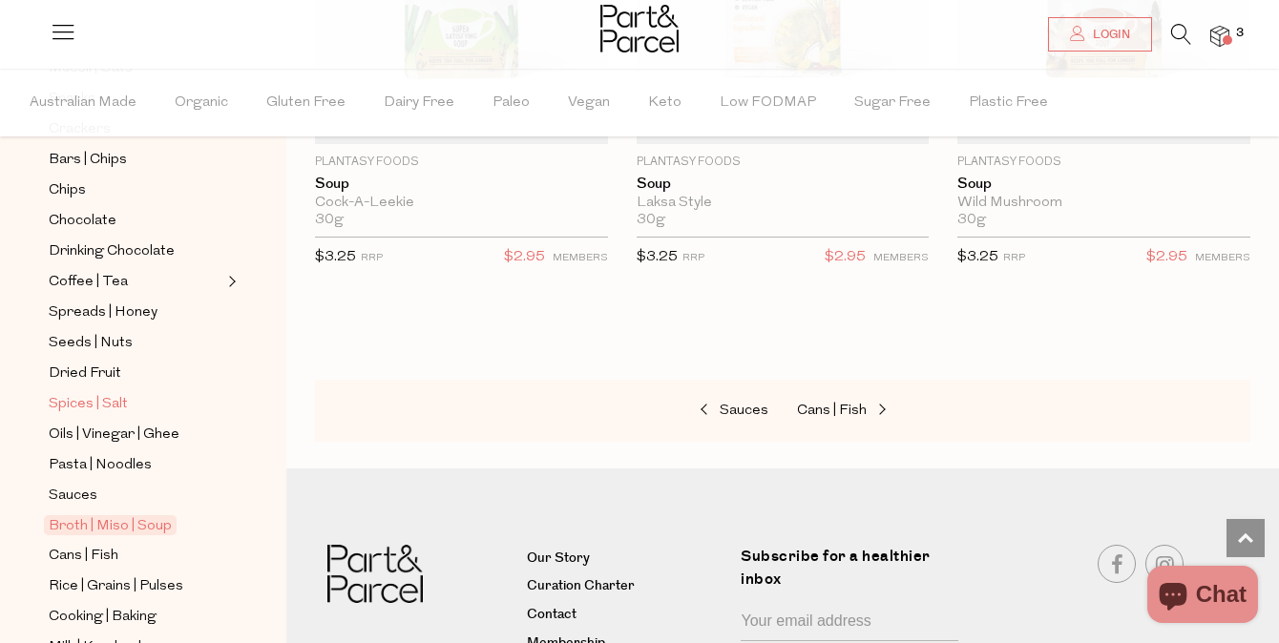
click at [113, 407] on span "Spices | Salt" at bounding box center [88, 404] width 79 height 23
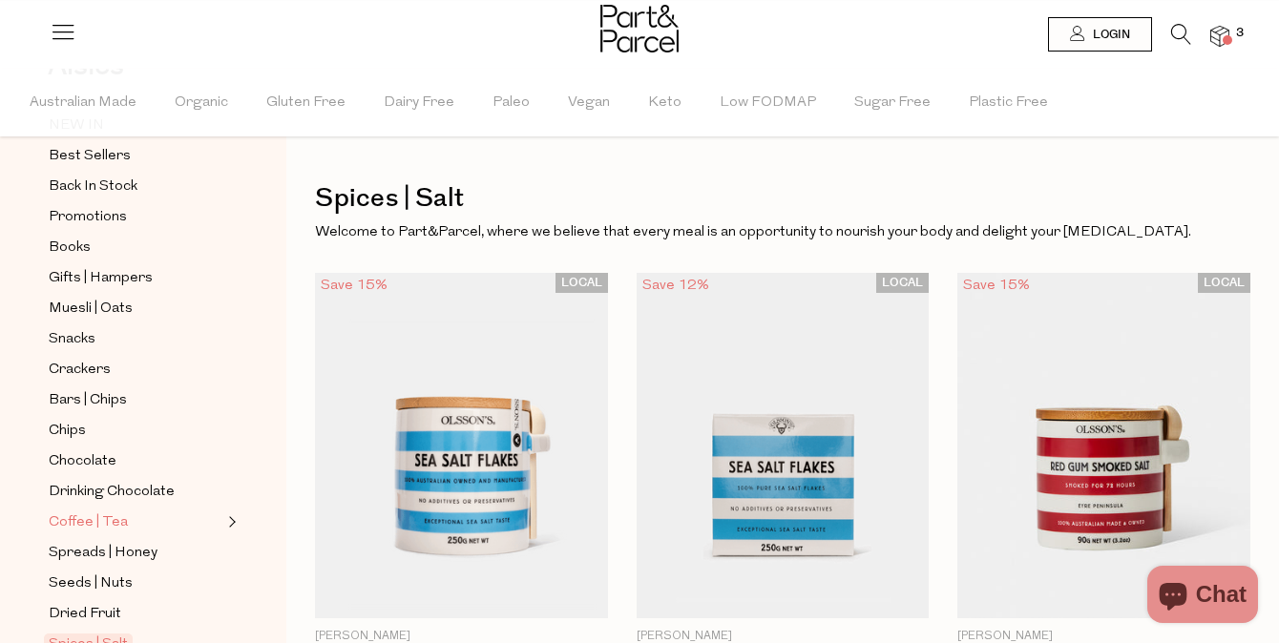
scroll to position [203, 0]
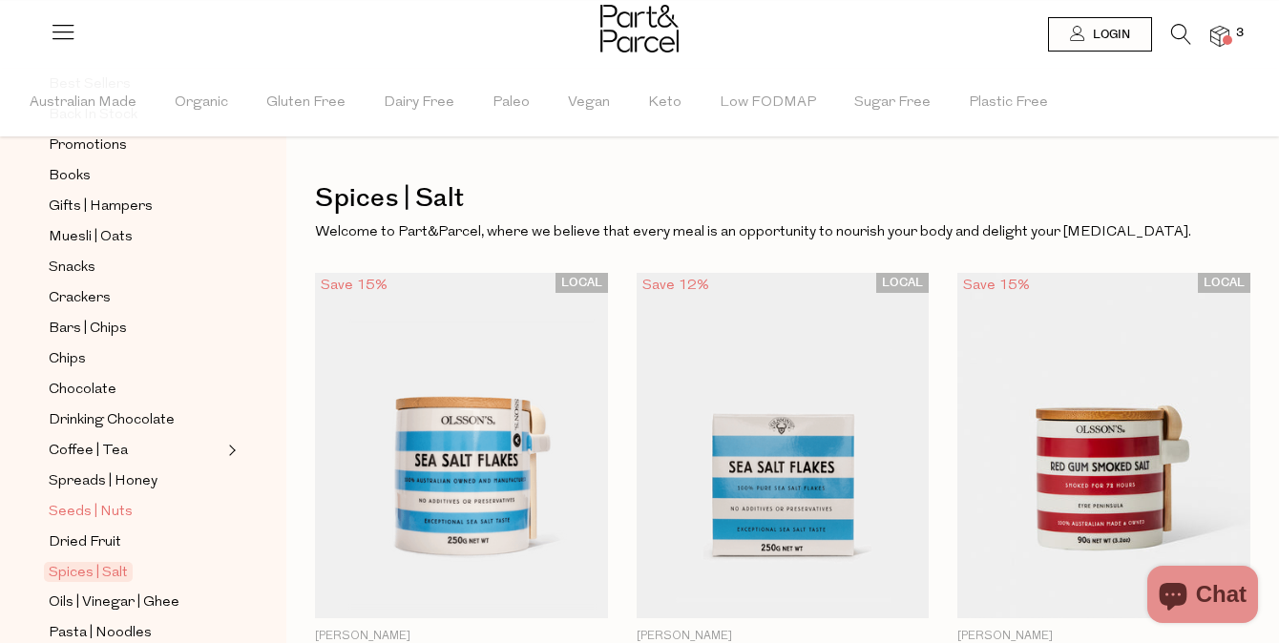
click at [97, 504] on span "Seeds | Nuts" at bounding box center [91, 512] width 84 height 23
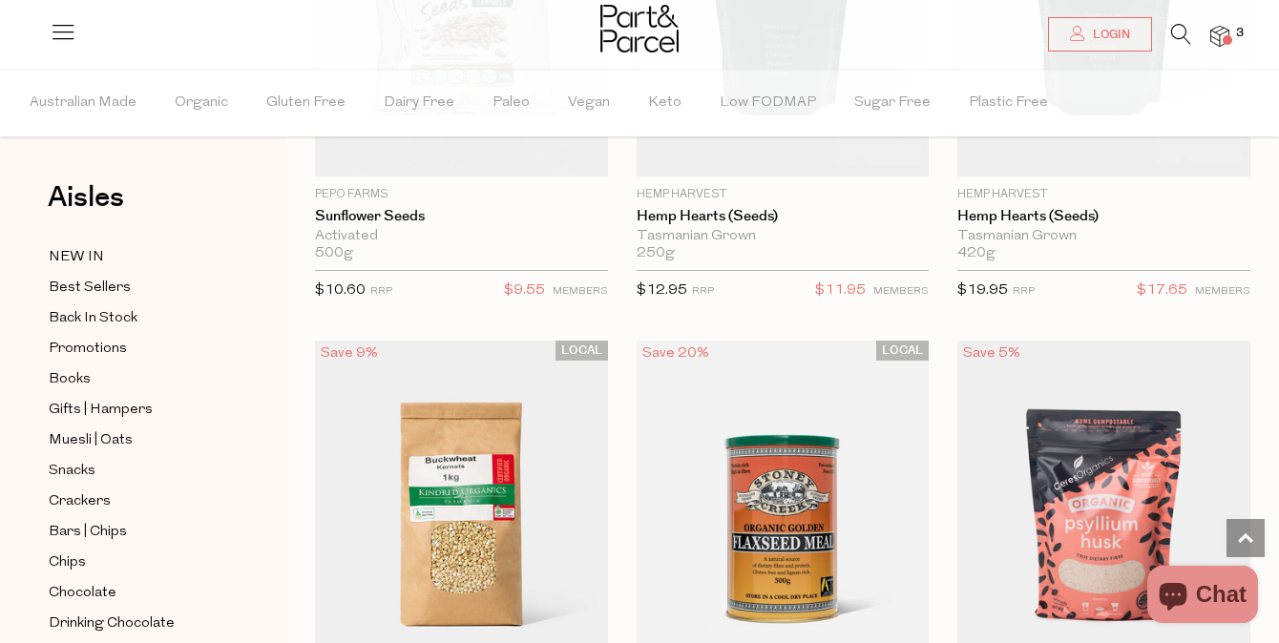
scroll to position [6890, 0]
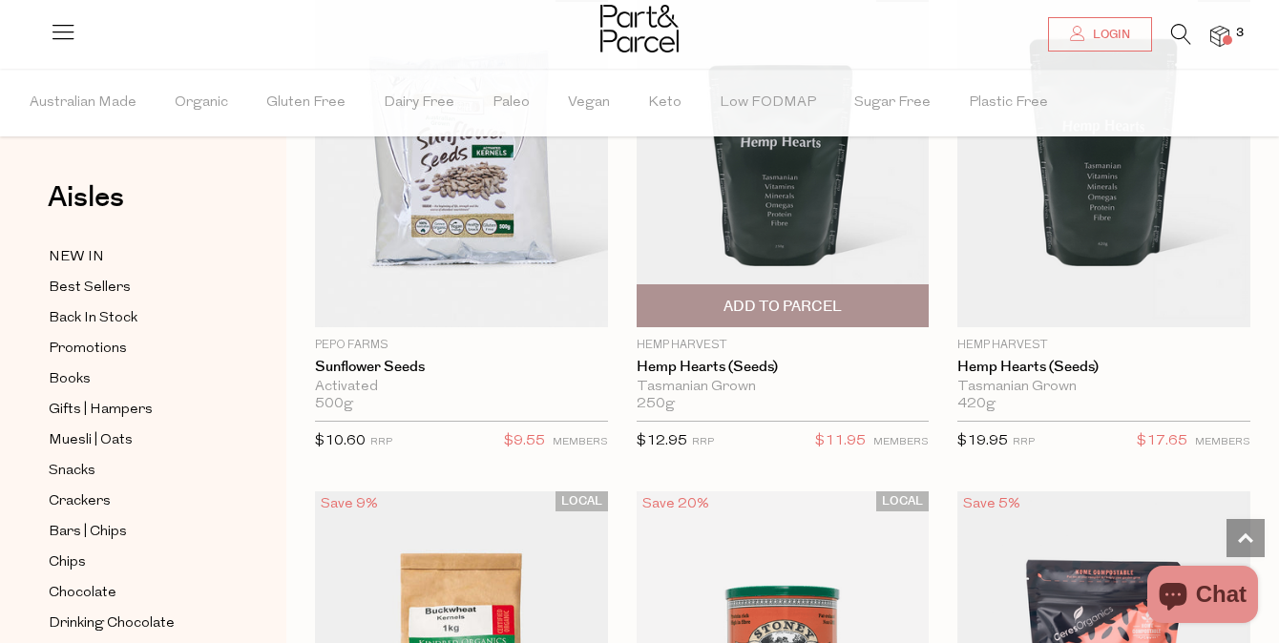
click at [828, 300] on span "Add To Parcel" at bounding box center [782, 307] width 118 height 20
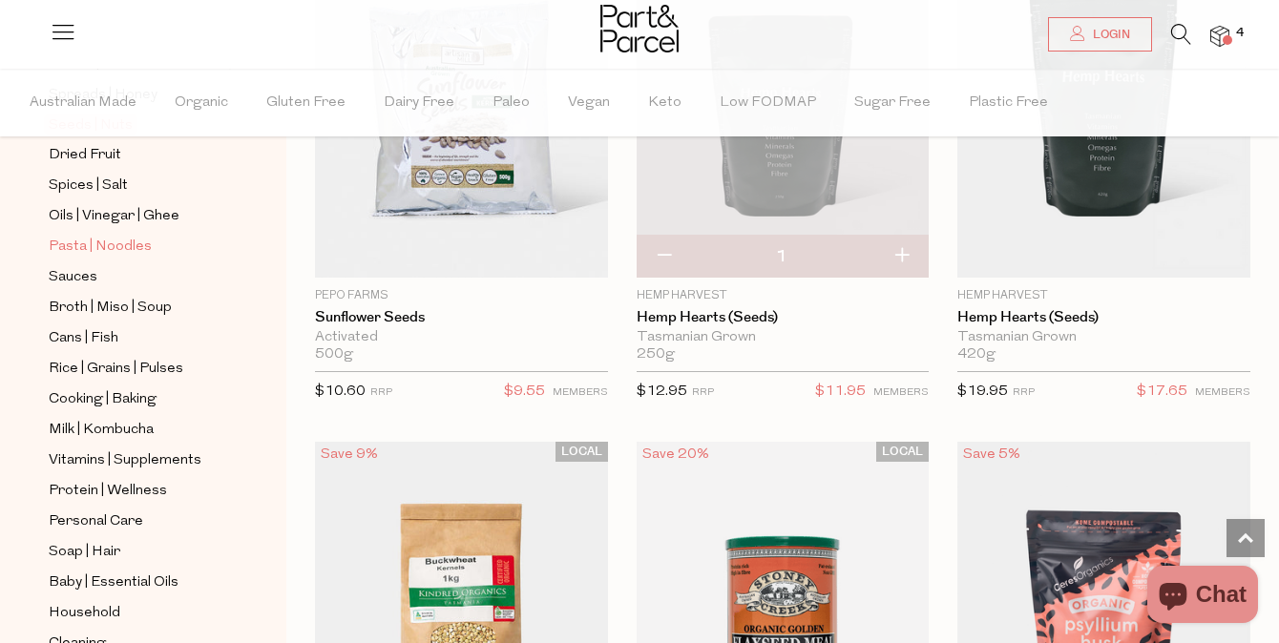
scroll to position [593, 0]
click at [152, 490] on span "Protein | Wellness" at bounding box center [108, 488] width 118 height 23
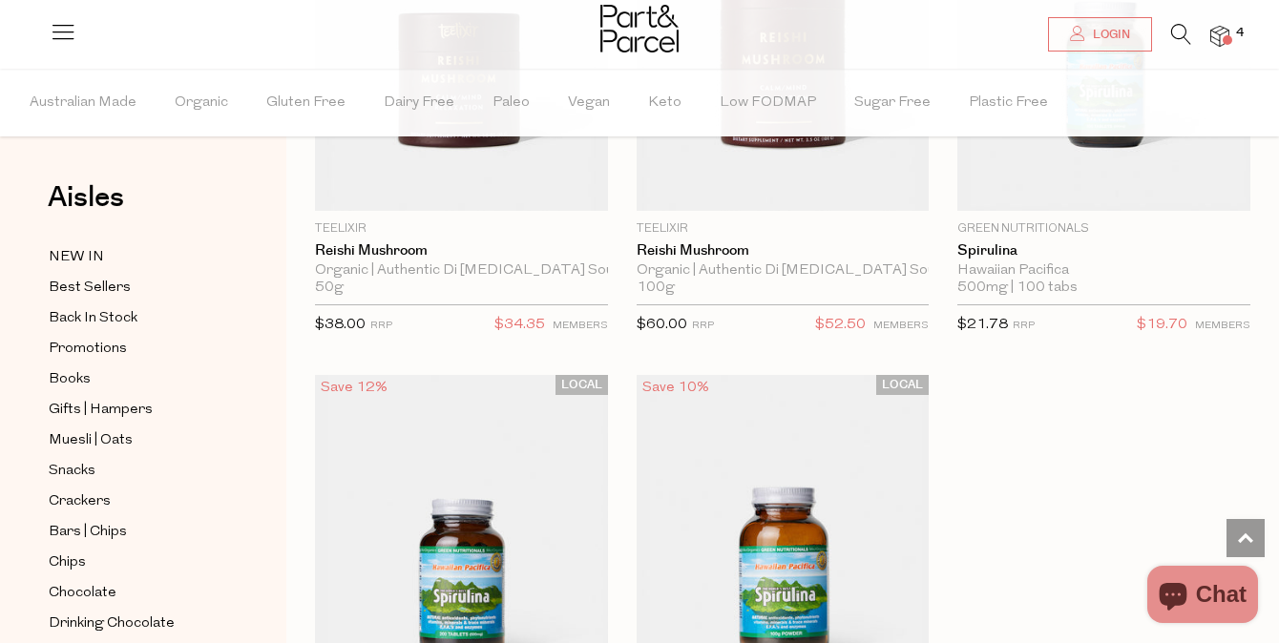
scroll to position [8210, 0]
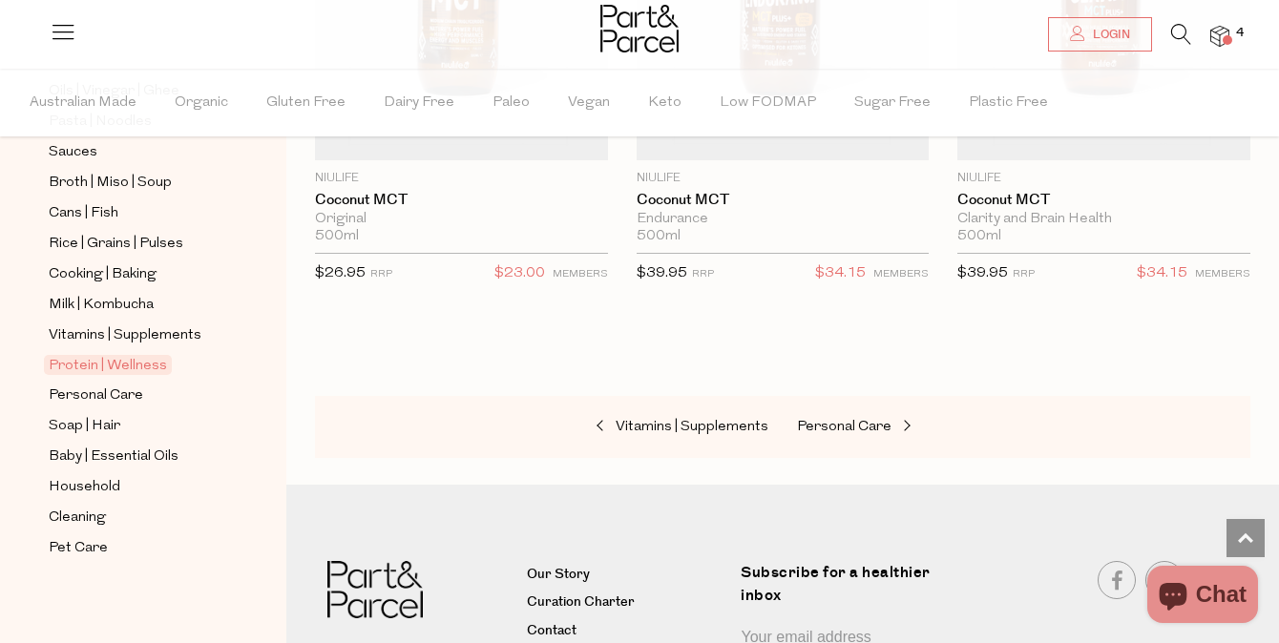
scroll to position [715, 0]
click at [133, 279] on span "Cooking | Baking" at bounding box center [103, 275] width 108 height 23
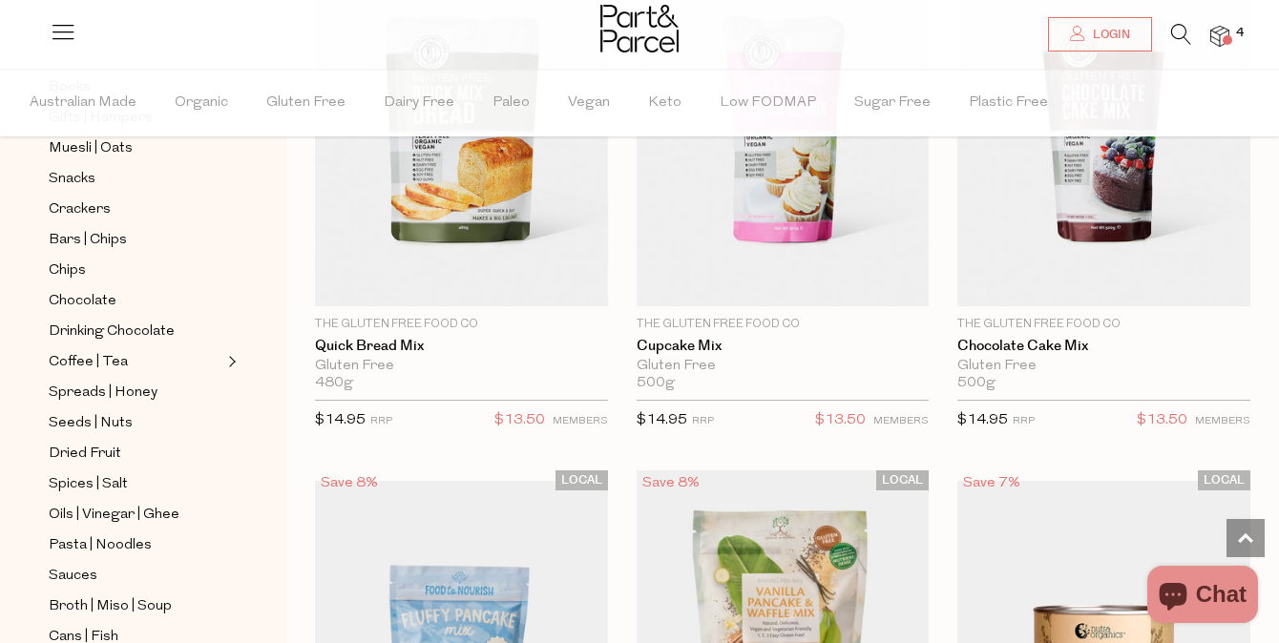
scroll to position [2148, 0]
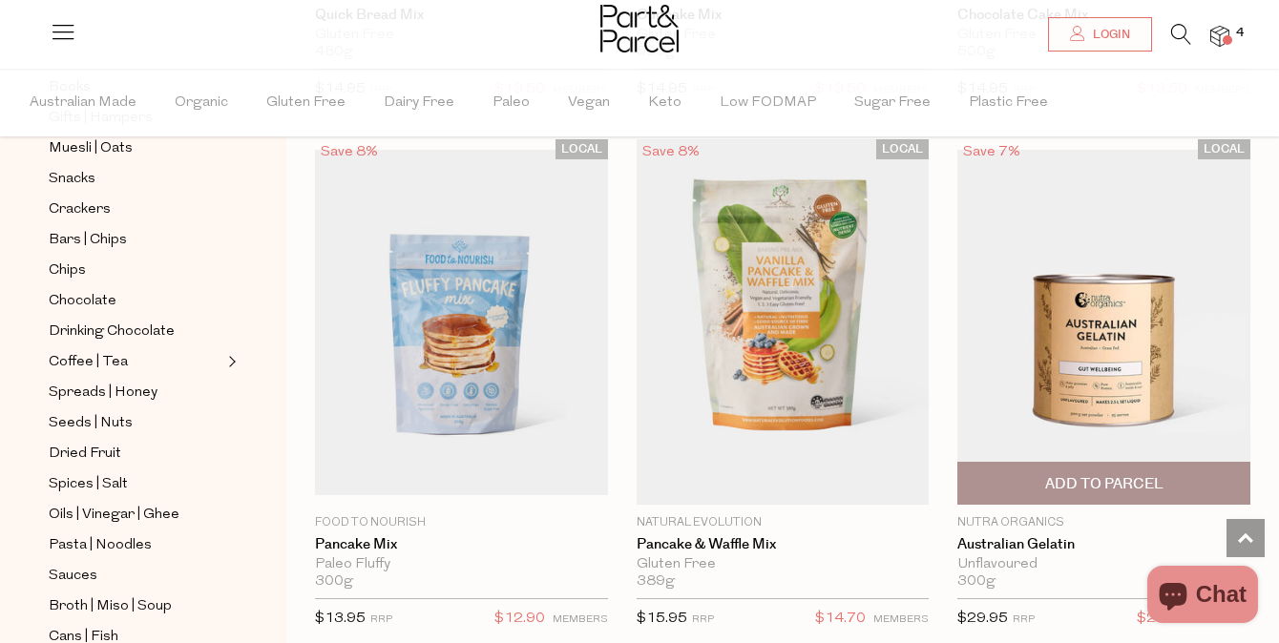
click at [1053, 480] on span "Add To Parcel" at bounding box center [1104, 484] width 118 height 20
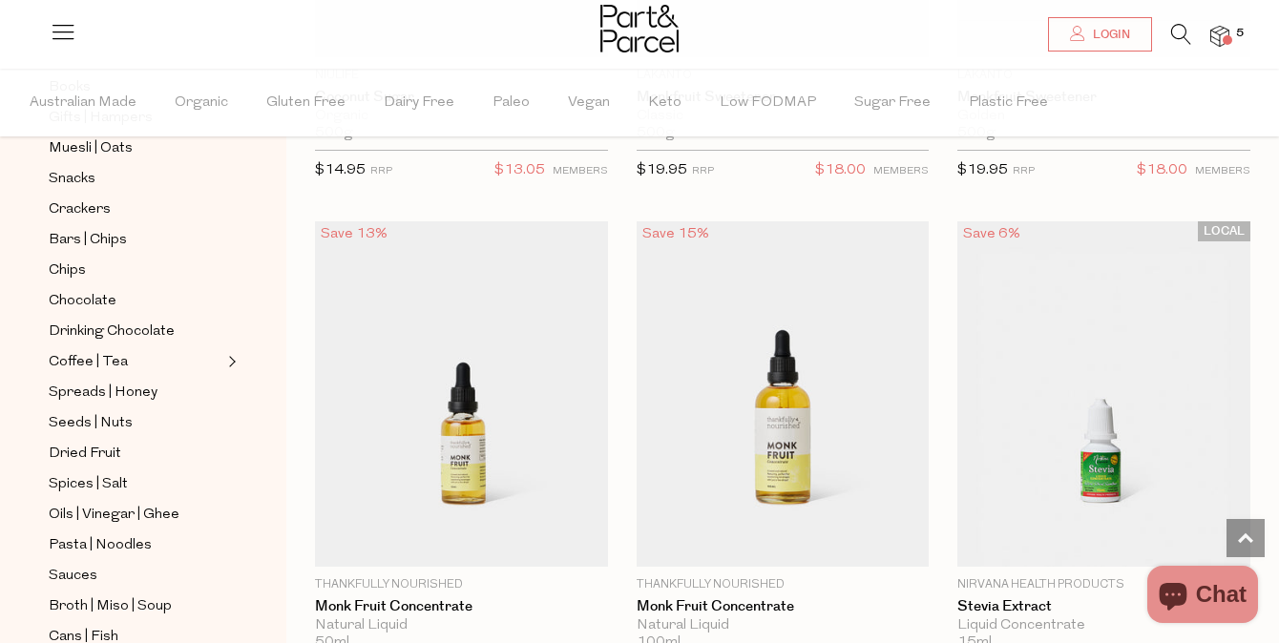
scroll to position [7245, 0]
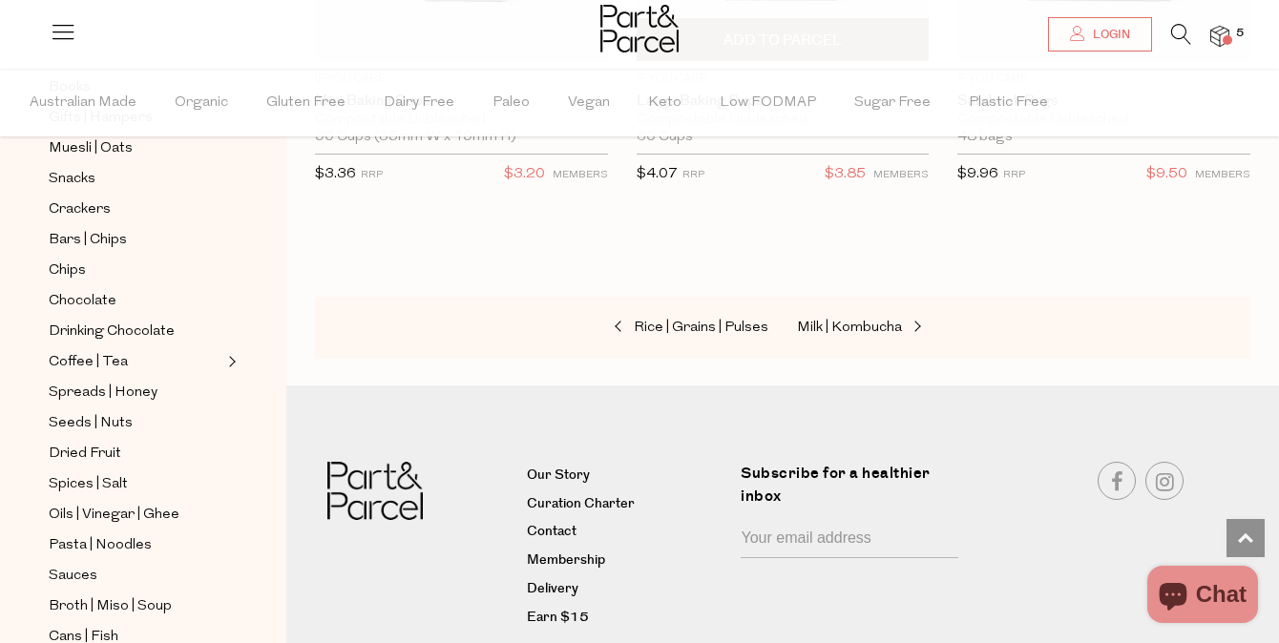
scroll to position [14366, 0]
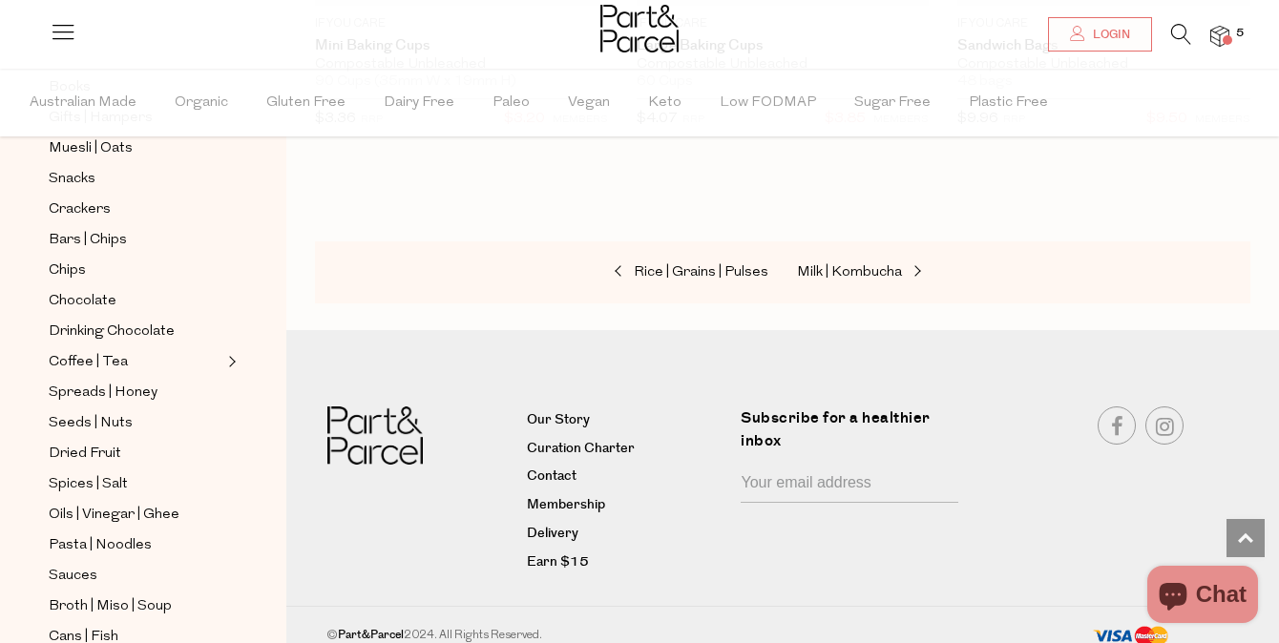
click at [1226, 41] on span at bounding box center [1228, 40] width 10 height 10
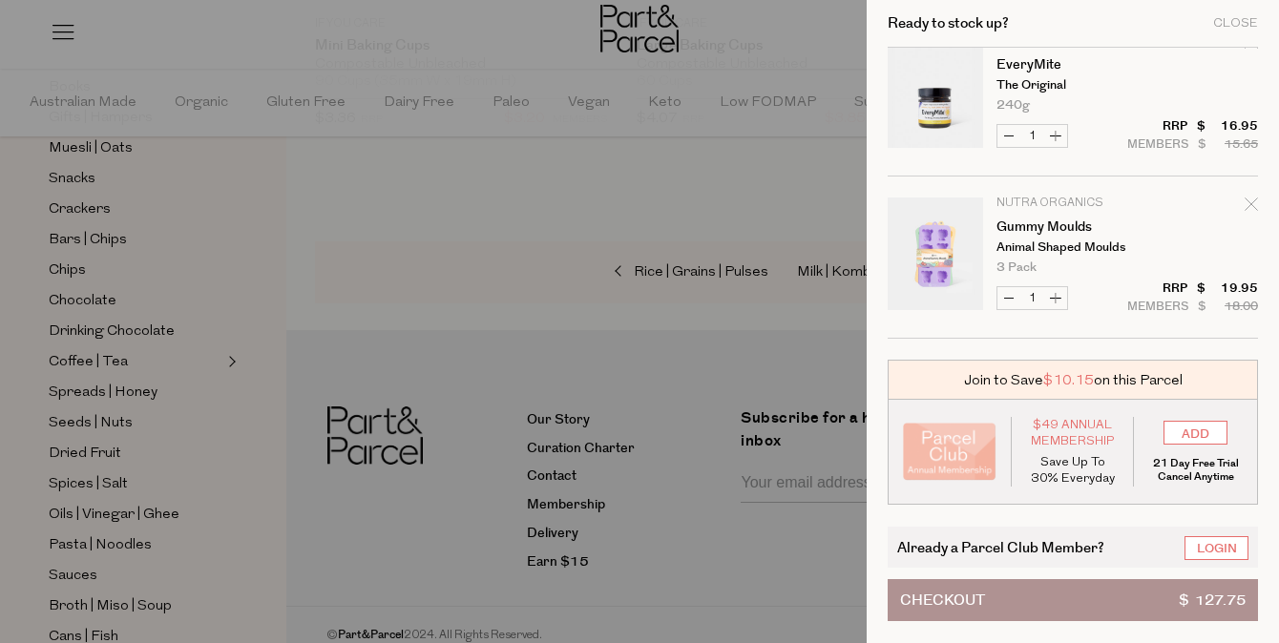
scroll to position [403, 0]
